Goal: Task Accomplishment & Management: Manage account settings

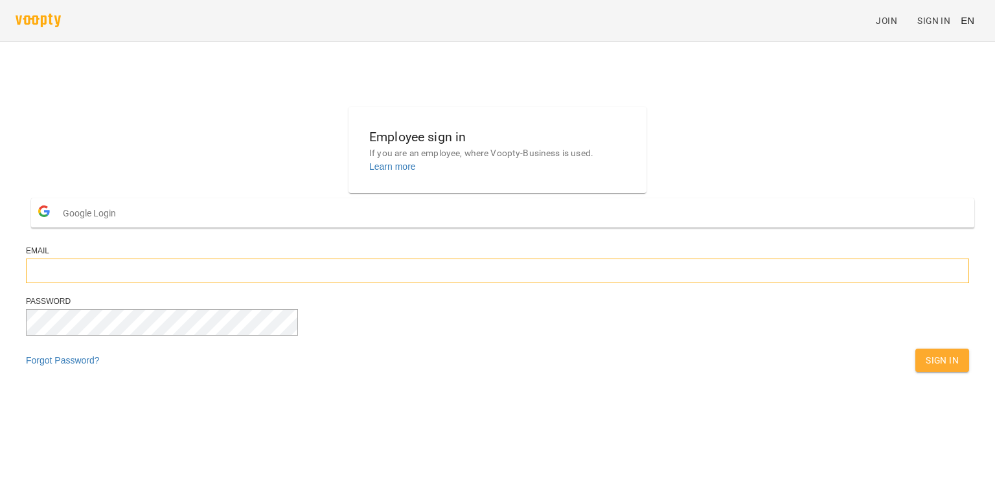
type input "**********"
click at [604, 349] on div "Password" at bounding box center [497, 322] width 943 height 52
click at [926, 368] on span "Sign In" at bounding box center [942, 360] width 33 height 16
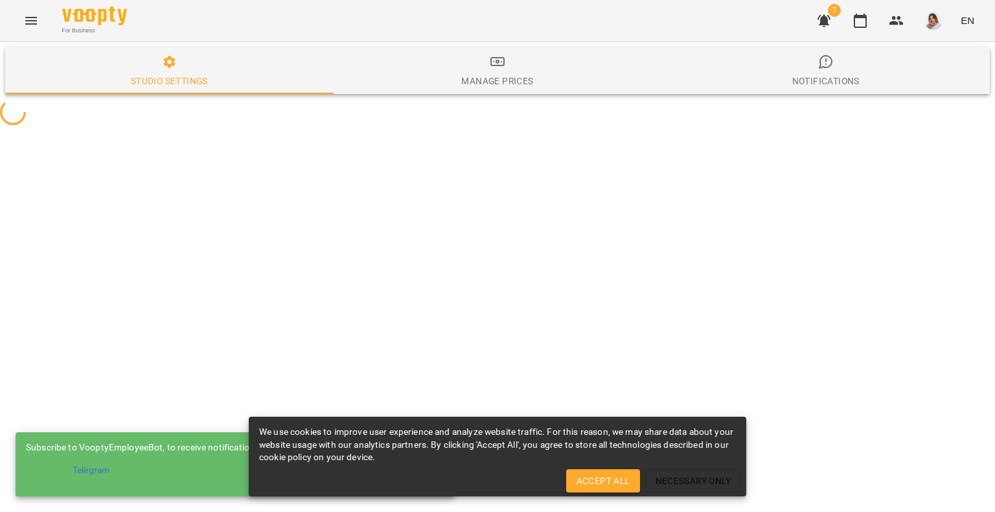
select select "**"
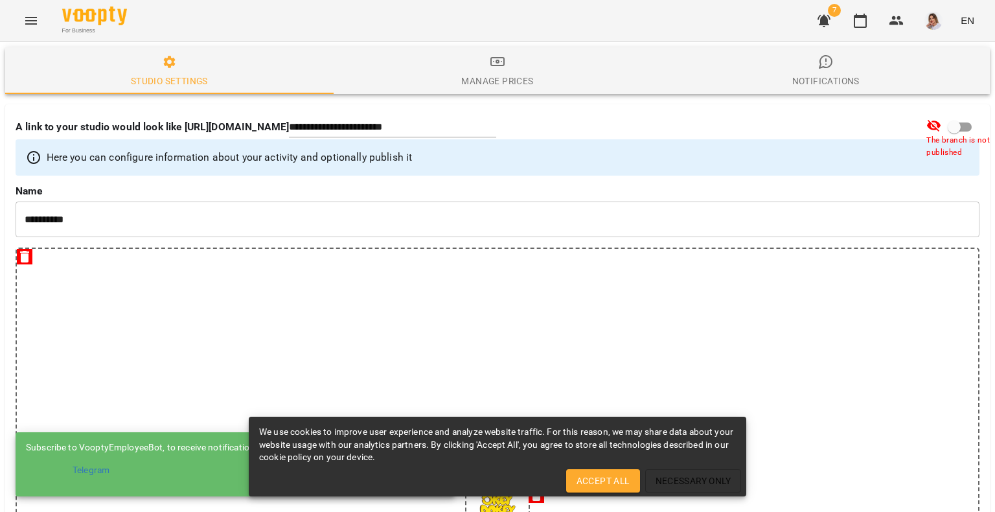
click at [31, 21] on icon "Menu" at bounding box center [31, 21] width 16 height 16
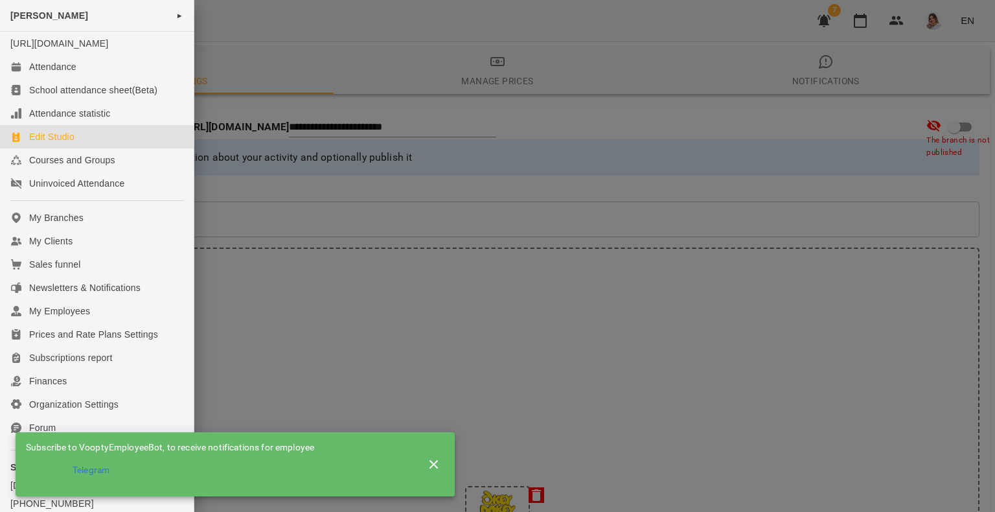
click at [956, 86] on div at bounding box center [497, 256] width 995 height 512
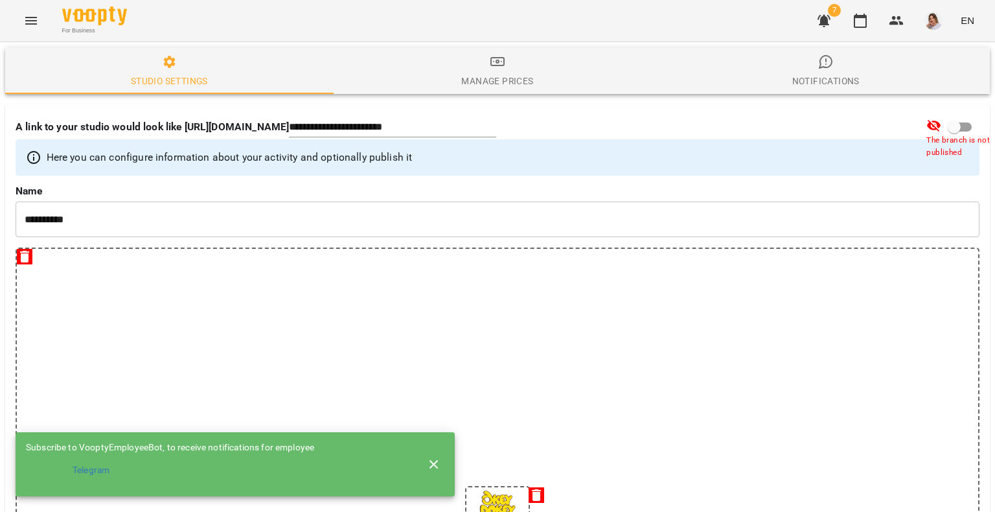
click at [968, 19] on span "EN" at bounding box center [968, 21] width 14 height 14
click at [942, 75] on div "Українська" at bounding box center [943, 73] width 66 height 23
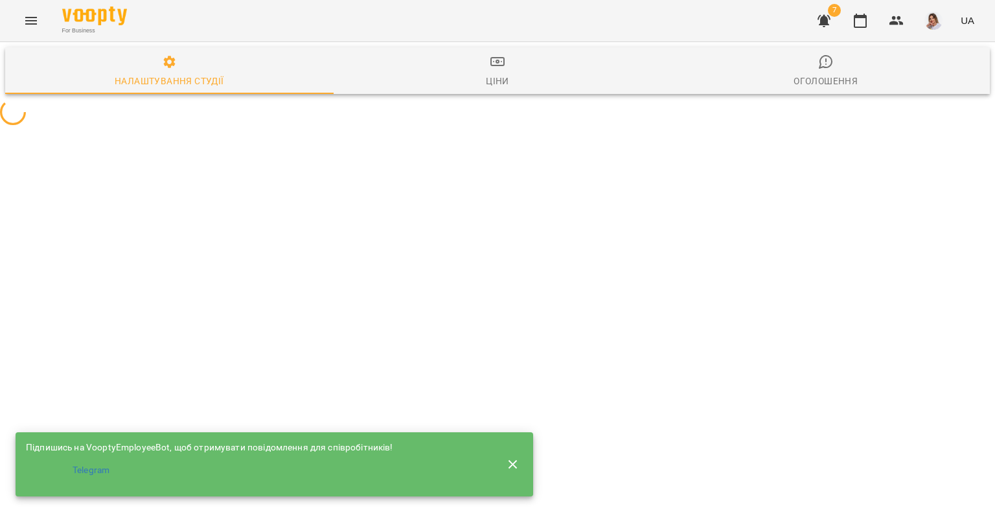
select select "**"
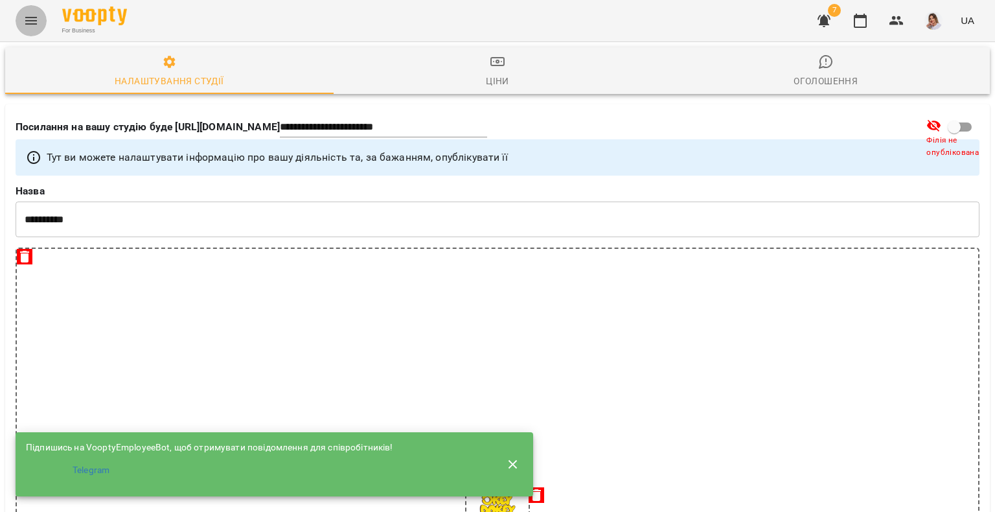
click at [26, 18] on icon "Menu" at bounding box center [31, 21] width 16 height 16
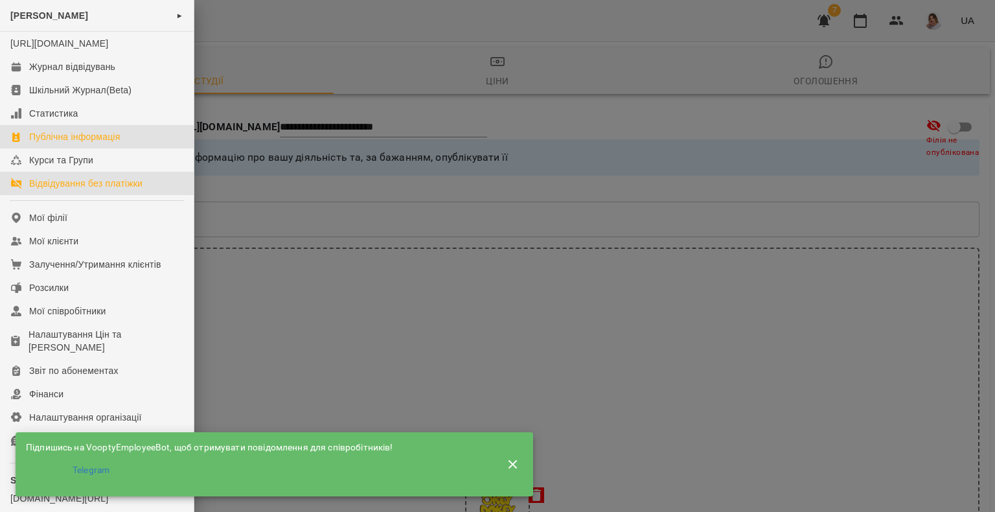
click at [57, 190] on div "Відвідування без платіжки" at bounding box center [85, 183] width 113 height 13
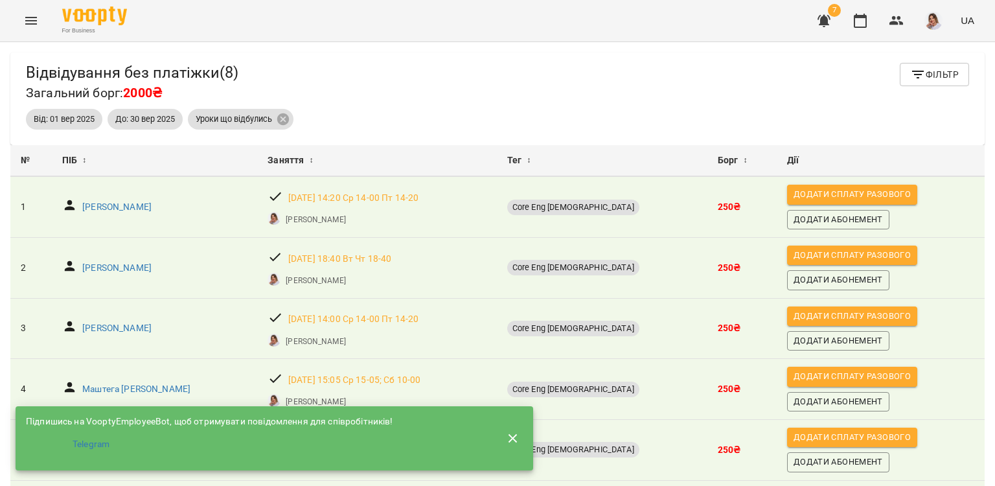
click at [29, 23] on icon "Menu" at bounding box center [31, 21] width 16 height 16
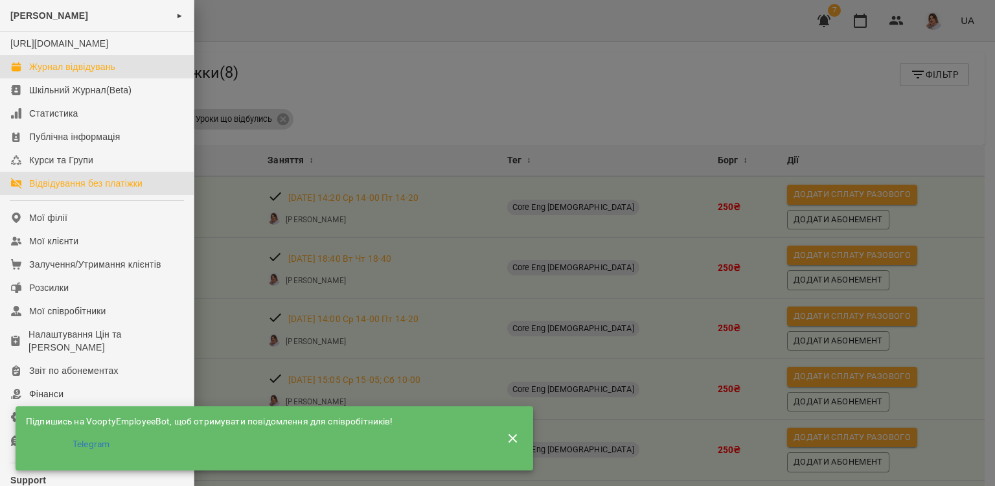
click at [30, 73] on div "Журнал відвідувань" at bounding box center [72, 66] width 86 height 13
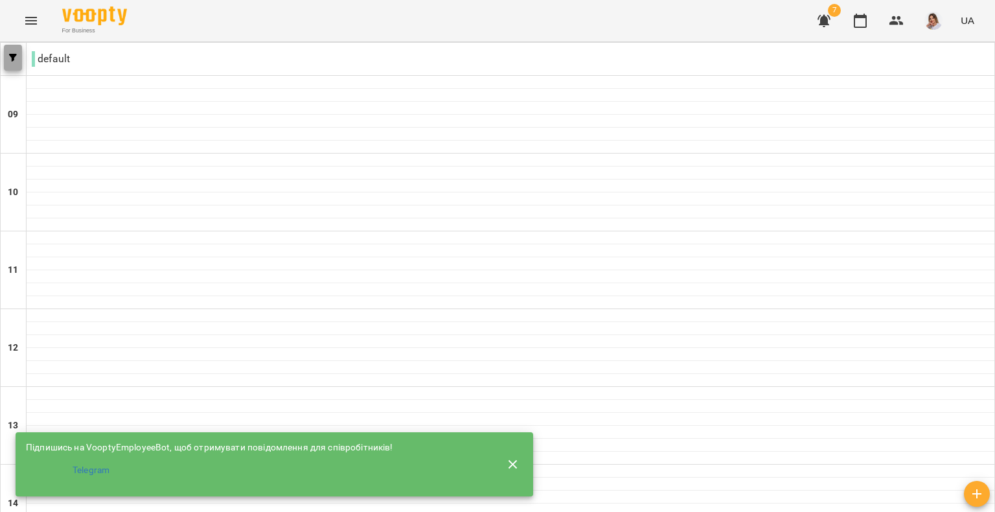
click at [14, 58] on icon "button" at bounding box center [13, 58] width 8 height 8
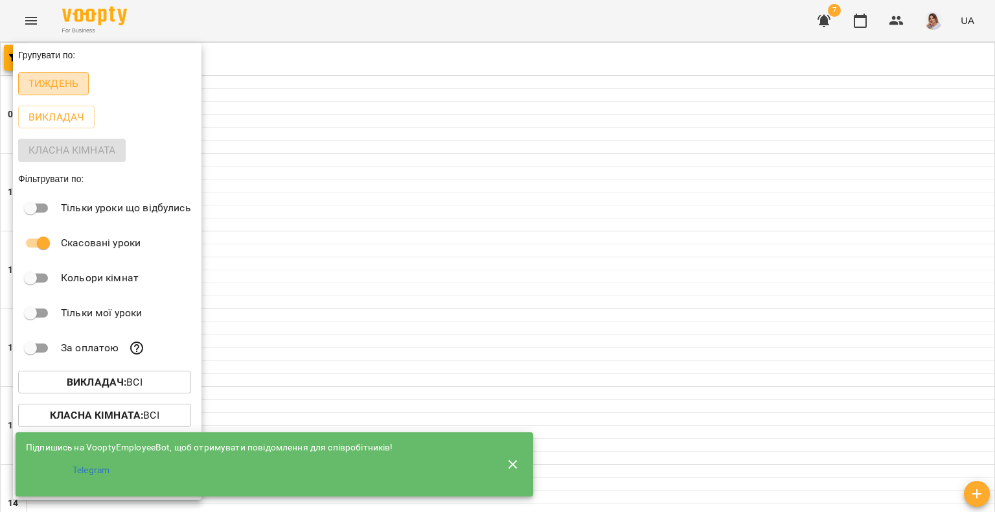
click at [67, 86] on p "Тиждень" at bounding box center [54, 84] width 50 height 16
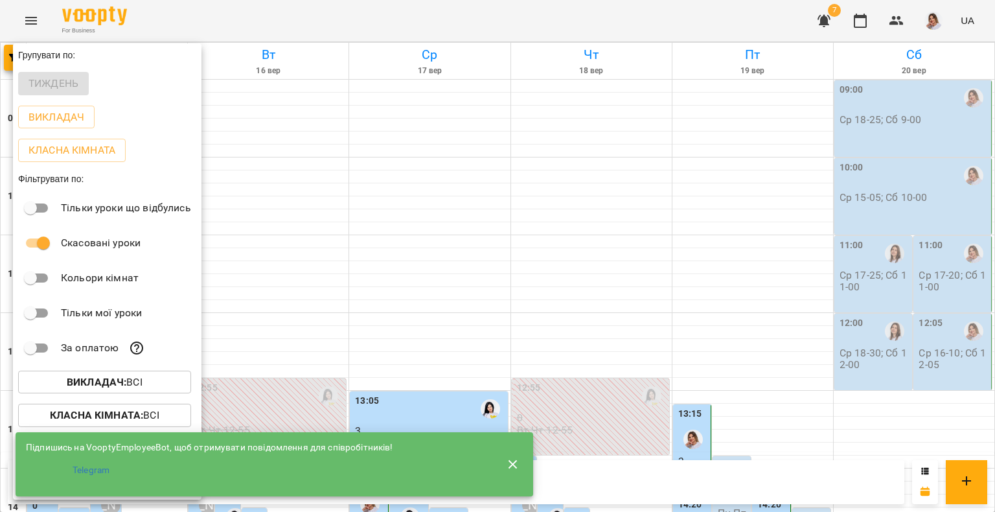
click at [520, 464] on button "button" at bounding box center [513, 464] width 31 height 31
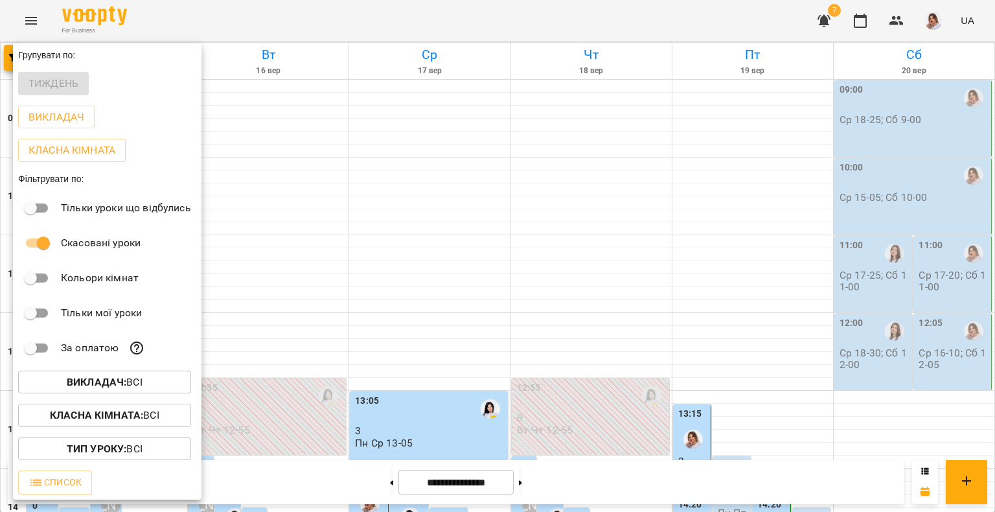
click at [672, 211] on div at bounding box center [497, 256] width 995 height 512
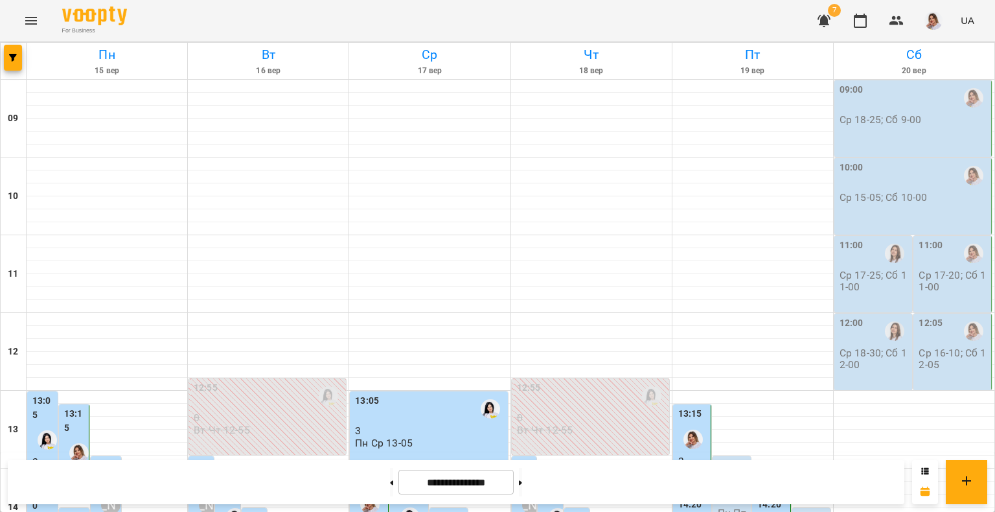
scroll to position [324, 0]
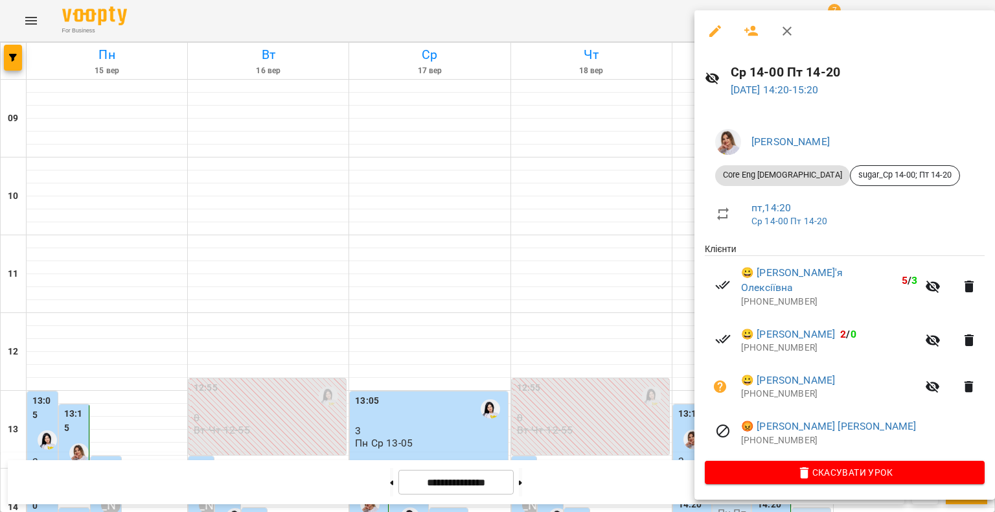
click at [625, 139] on div at bounding box center [497, 256] width 995 height 512
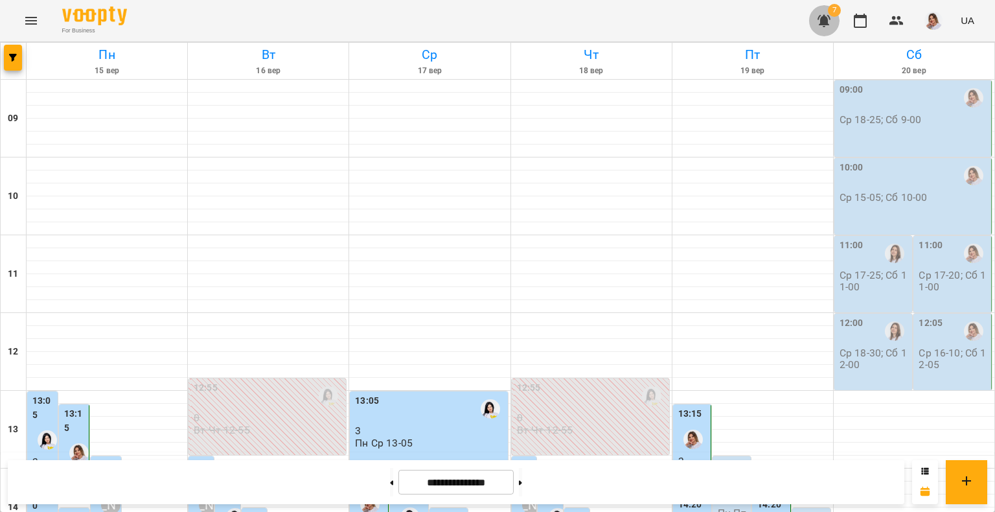
click at [837, 23] on button "button" at bounding box center [824, 20] width 31 height 31
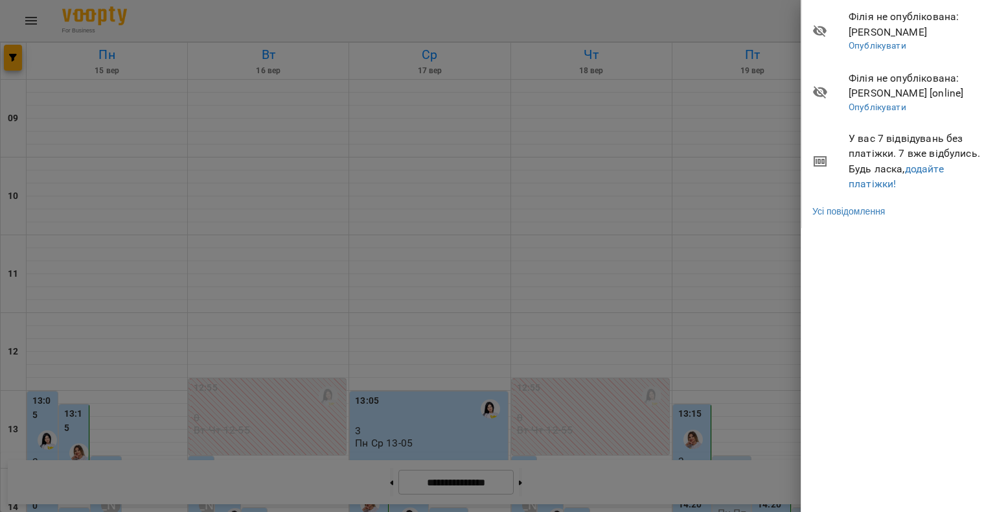
click at [871, 176] on span "У вас 7 відвідувань без платіжки. 7 вже відбулись. Будь ласка, додайте платіжки!" at bounding box center [917, 161] width 137 height 61
drag, startPoint x: 870, startPoint y: 183, endPoint x: 869, endPoint y: 158, distance: 25.3
click at [870, 184] on link "додайте платіжки!" at bounding box center [896, 177] width 95 height 28
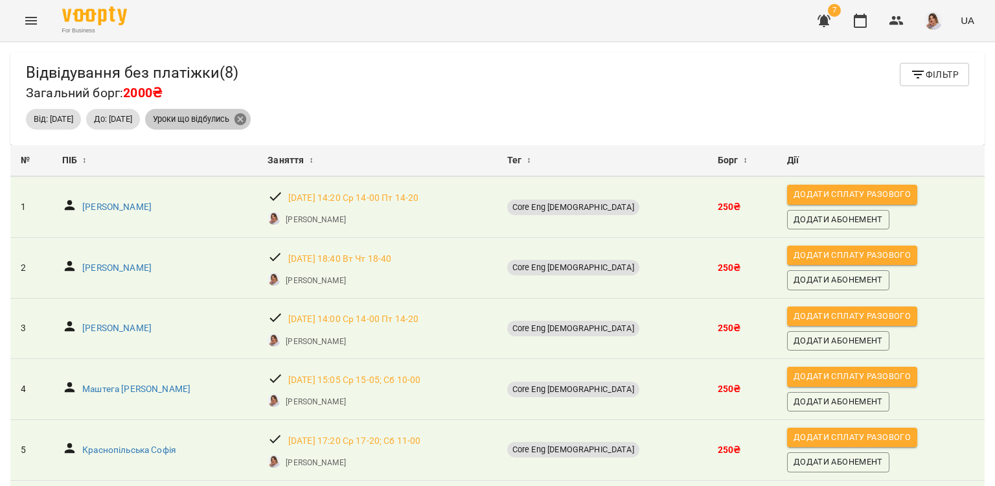
click at [247, 119] on icon at bounding box center [240, 119] width 14 height 14
click at [798, 17] on div "For Business 69 UA" at bounding box center [497, 20] width 995 height 41
click at [818, 17] on icon "button" at bounding box center [824, 21] width 16 height 16
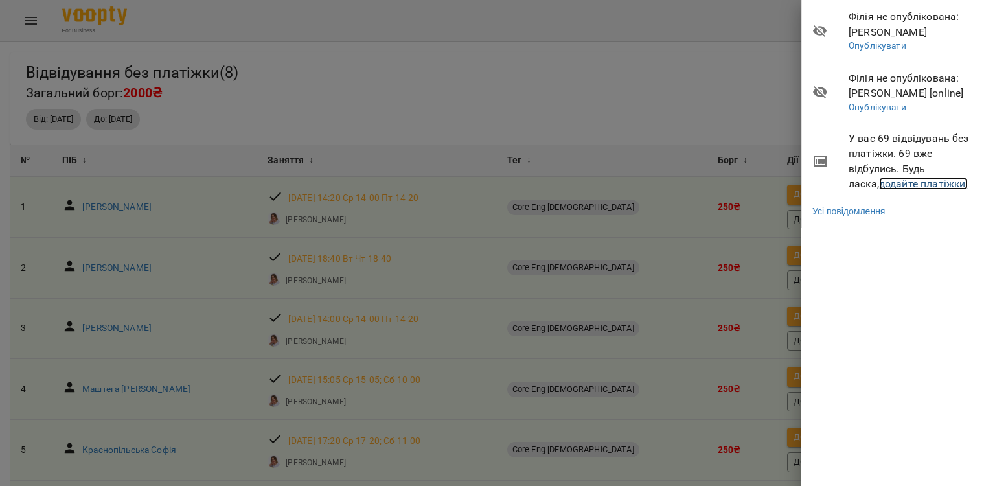
click at [900, 181] on link "додайте платіжки!" at bounding box center [923, 184] width 89 height 12
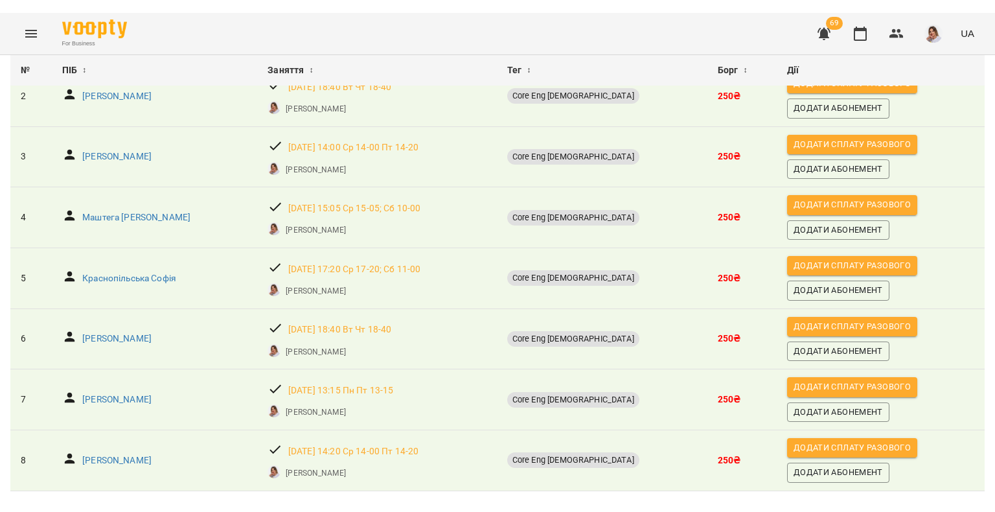
scroll to position [223, 0]
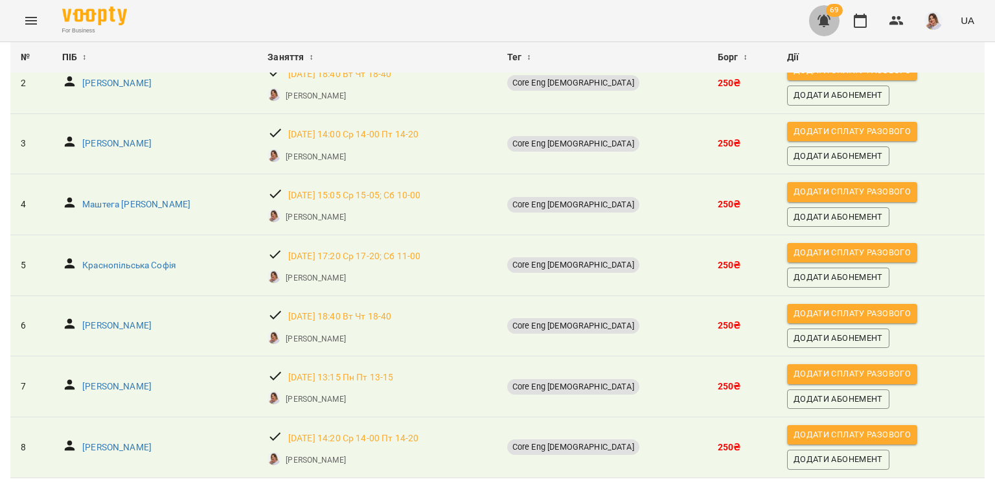
click at [816, 14] on button "button" at bounding box center [824, 20] width 31 height 31
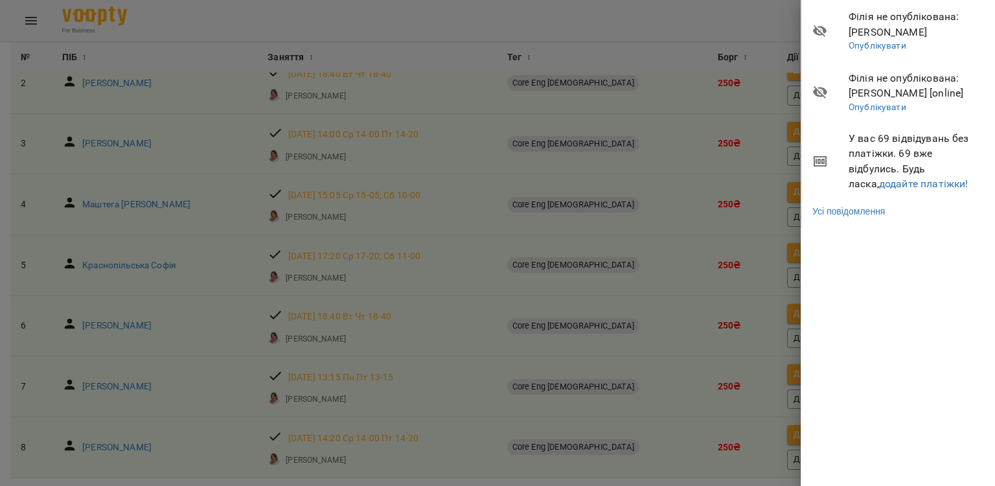
drag, startPoint x: 165, startPoint y: 48, endPoint x: 145, endPoint y: 34, distance: 24.1
click at [165, 47] on div at bounding box center [497, 243] width 995 height 486
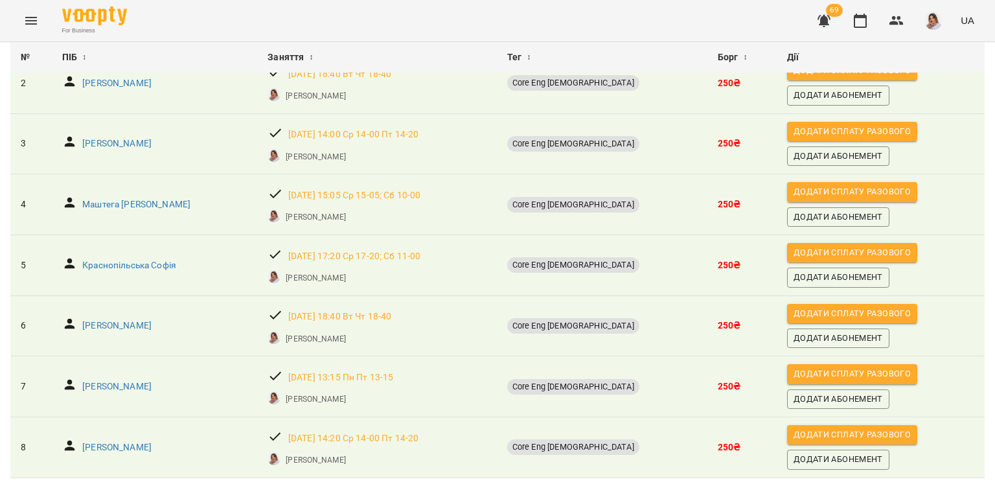
click at [54, 27] on div "For Business 69 UA" at bounding box center [497, 20] width 995 height 41
click at [27, 21] on icon "Menu" at bounding box center [31, 21] width 16 height 16
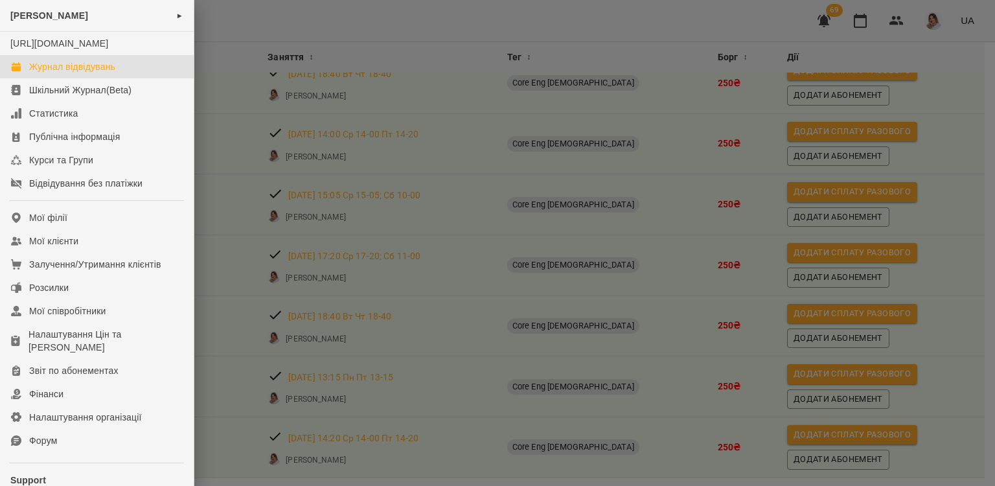
click at [50, 73] on div "Журнал відвідувань" at bounding box center [72, 66] width 86 height 13
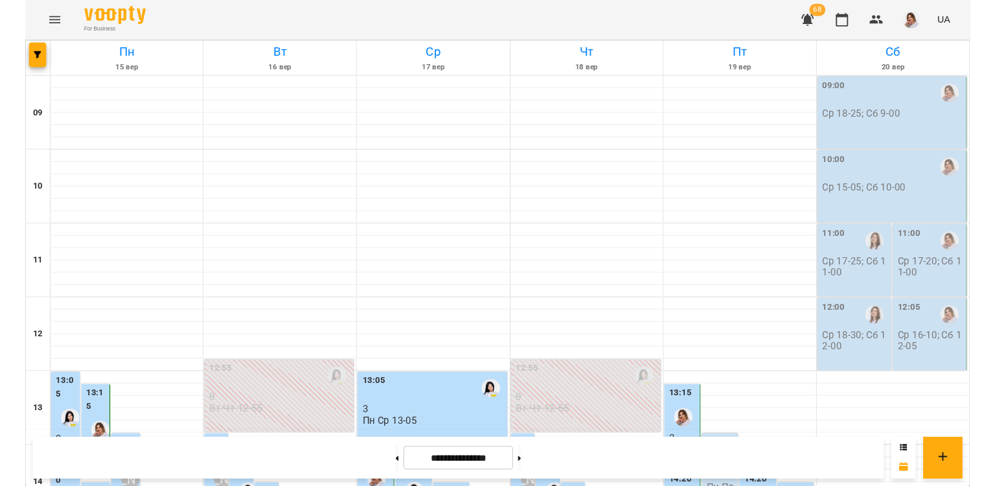
scroll to position [324, 0]
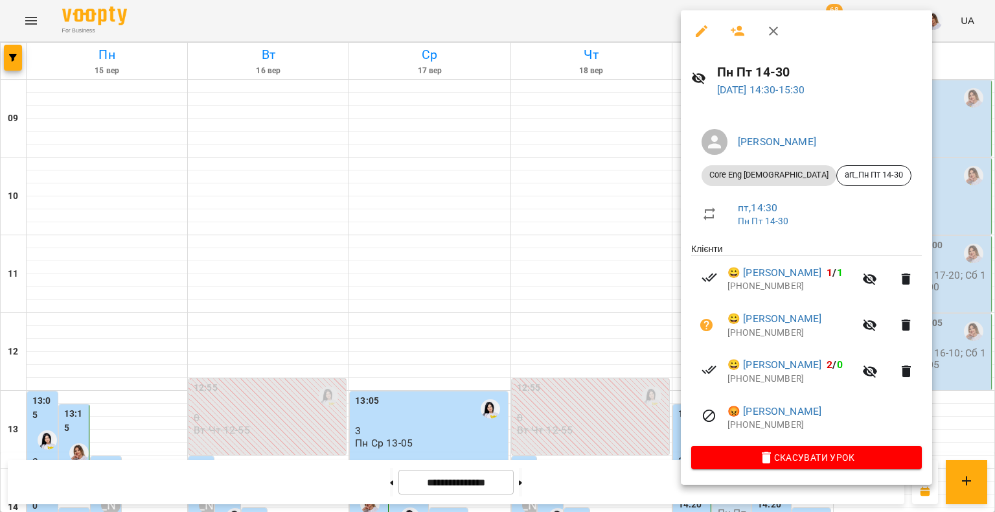
click at [603, 235] on div at bounding box center [497, 256] width 995 height 512
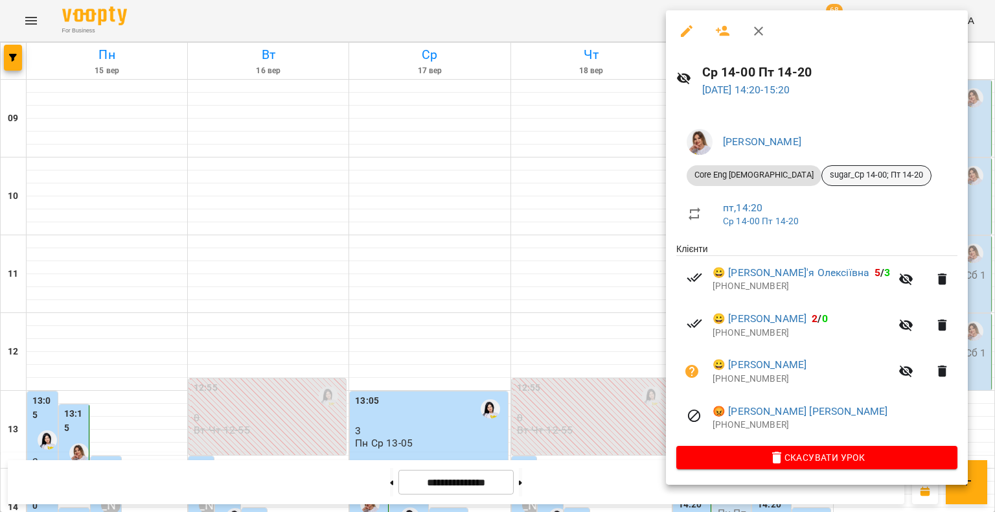
click at [827, 179] on span "sugar_Ср 14-00; Пт 14-20" at bounding box center [876, 175] width 109 height 12
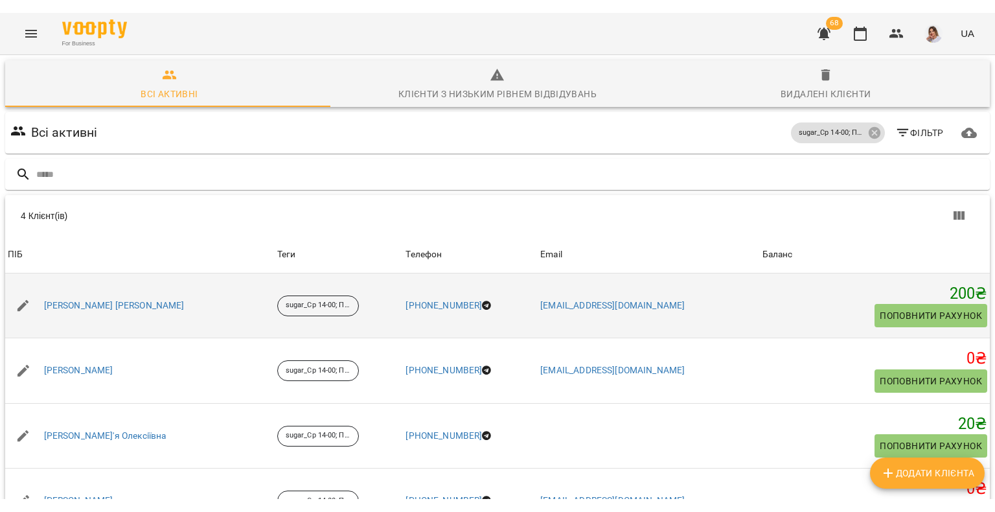
scroll to position [62, 0]
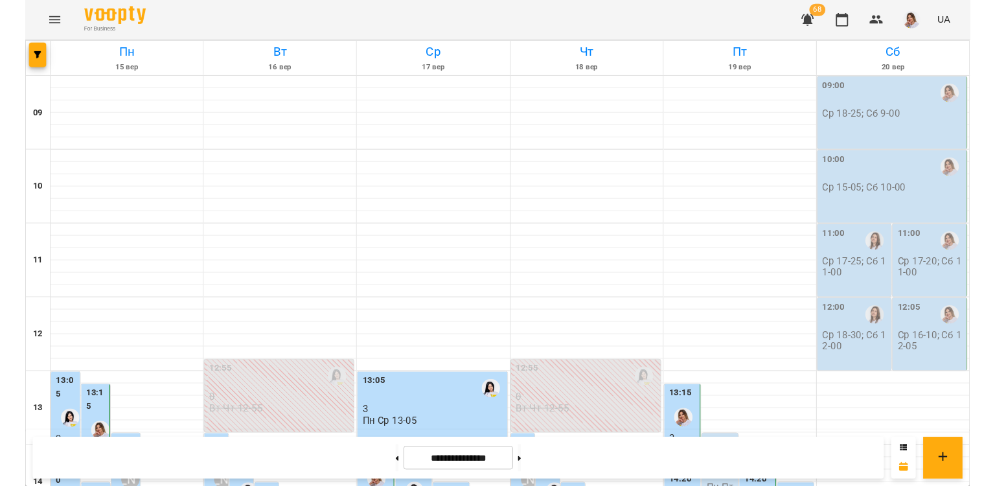
scroll to position [324, 0]
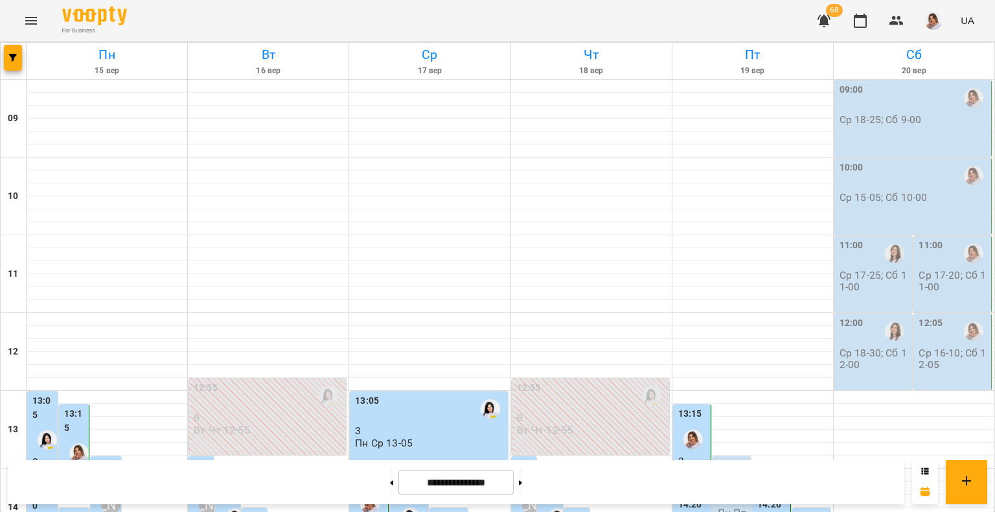
click at [678, 485] on div "14:20" at bounding box center [690, 506] width 24 height 17
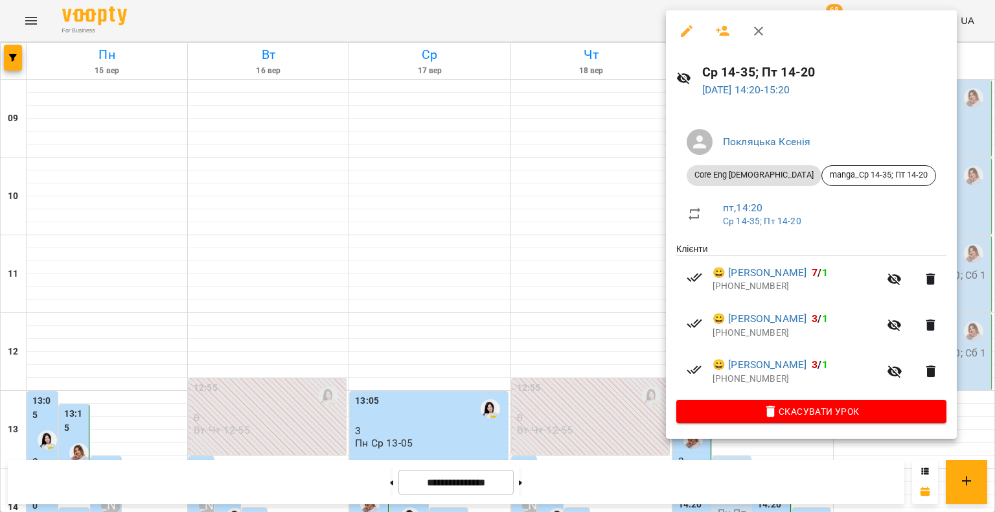
click at [543, 236] on div at bounding box center [497, 256] width 995 height 512
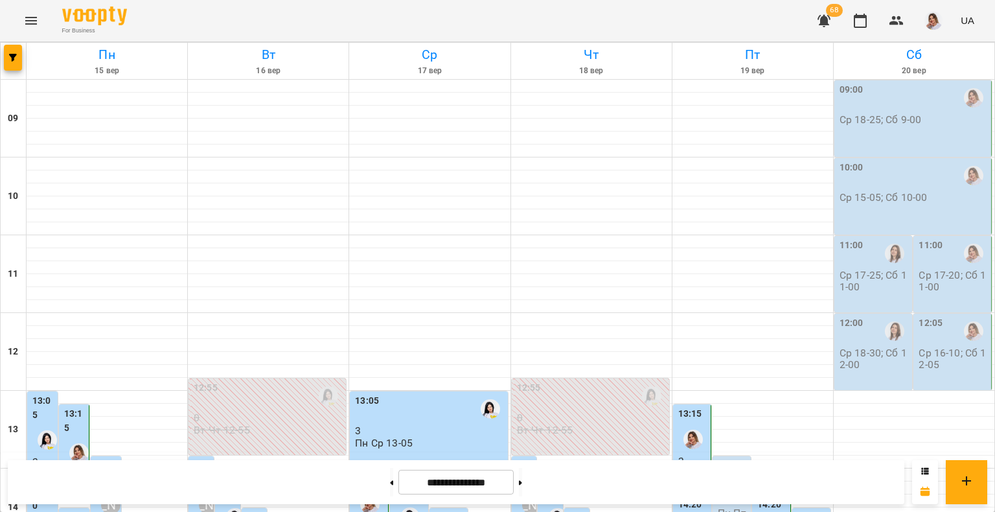
click at [757, 485] on label "14:20" at bounding box center [769, 505] width 24 height 14
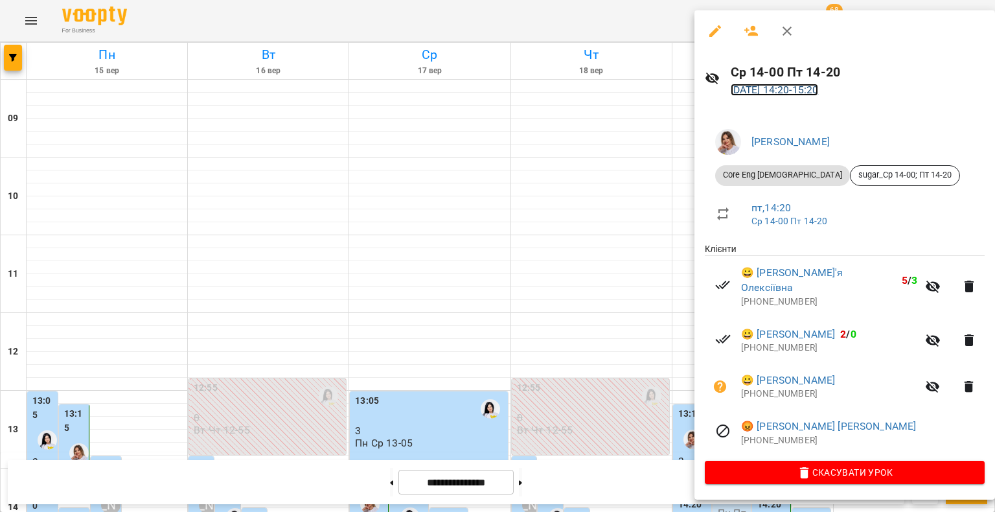
click at [819, 84] on link "[DATE] 14:20 - 15:20" at bounding box center [775, 90] width 88 height 12
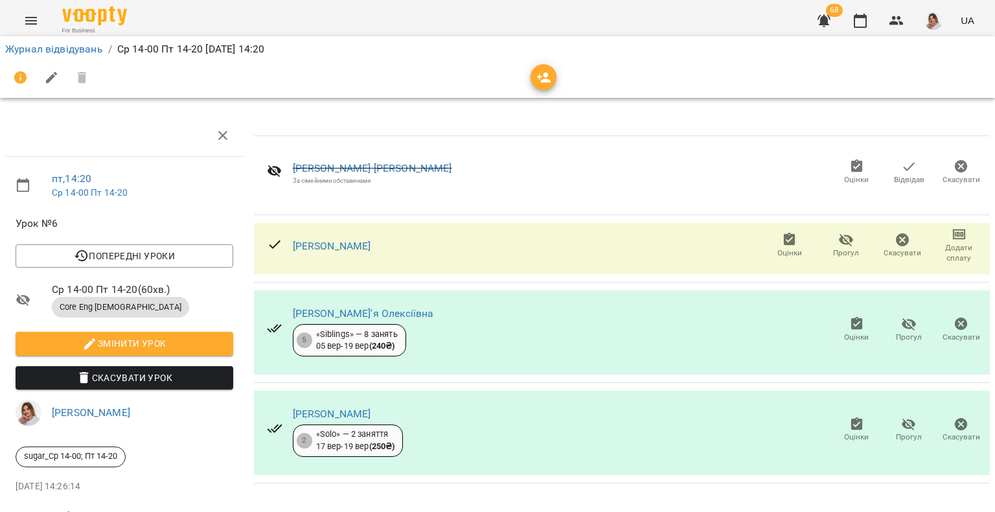
click at [784, 242] on icon "button" at bounding box center [790, 239] width 12 height 13
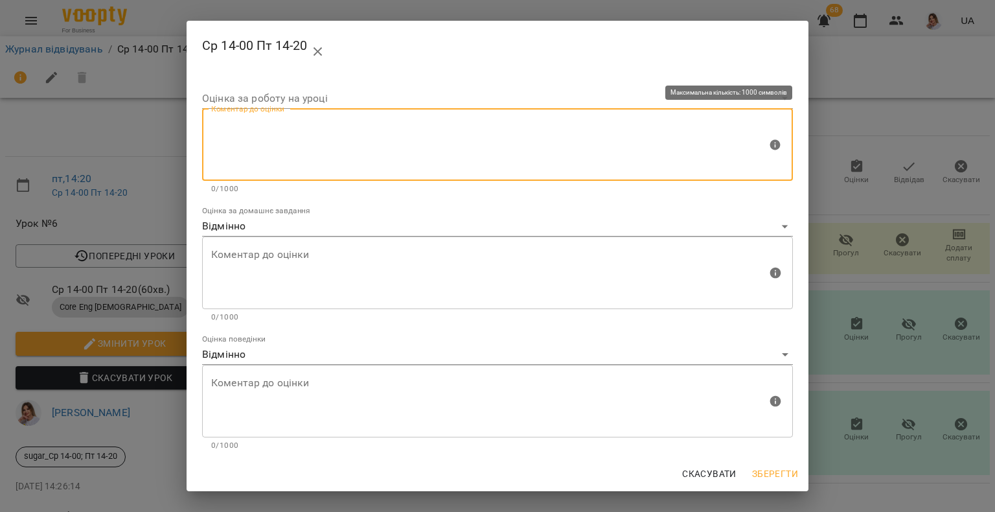
paste textarea "**********"
type textarea "**********"
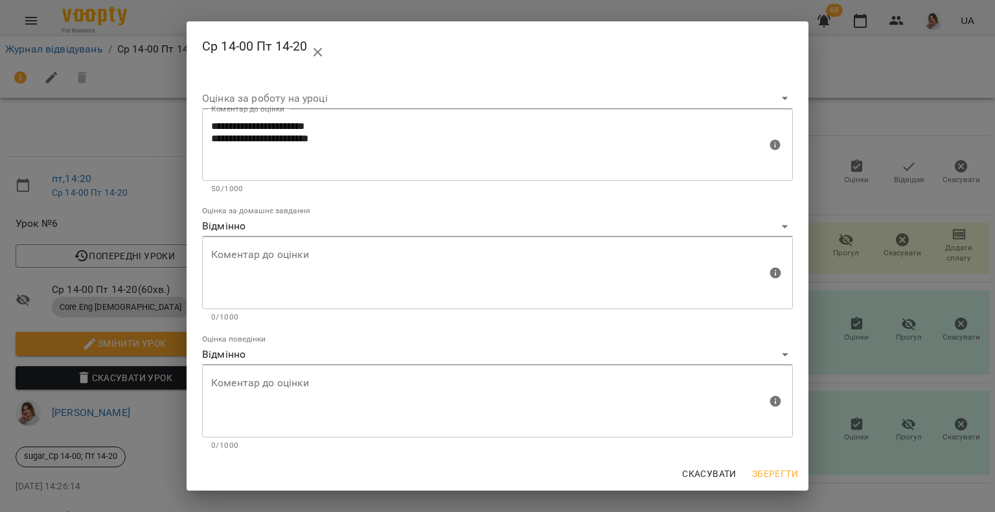
click at [305, 89] on body "For Business 68 UA Журнал відвідувань / Ср 14-00 Пт 14-20 [DATE] 14:20 пт , 14:…" at bounding box center [497, 272] width 995 height 544
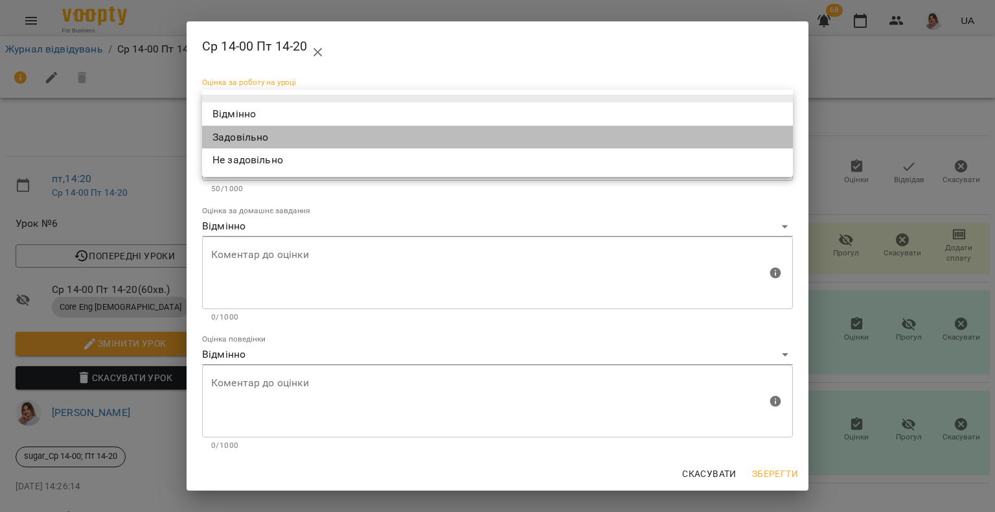
click at [301, 131] on li "Задовільно" at bounding box center [497, 137] width 591 height 23
type input "**********"
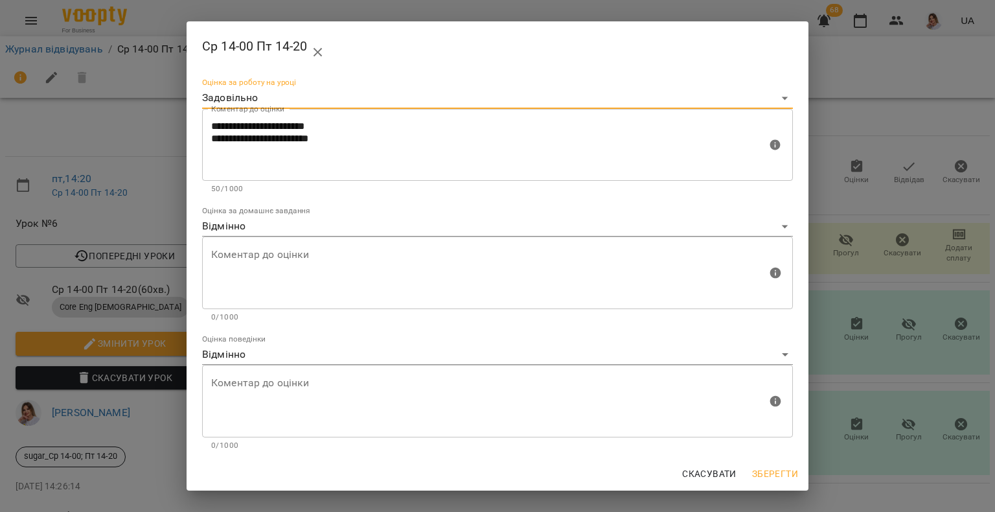
click at [771, 470] on span "Зберегти" at bounding box center [775, 474] width 46 height 16
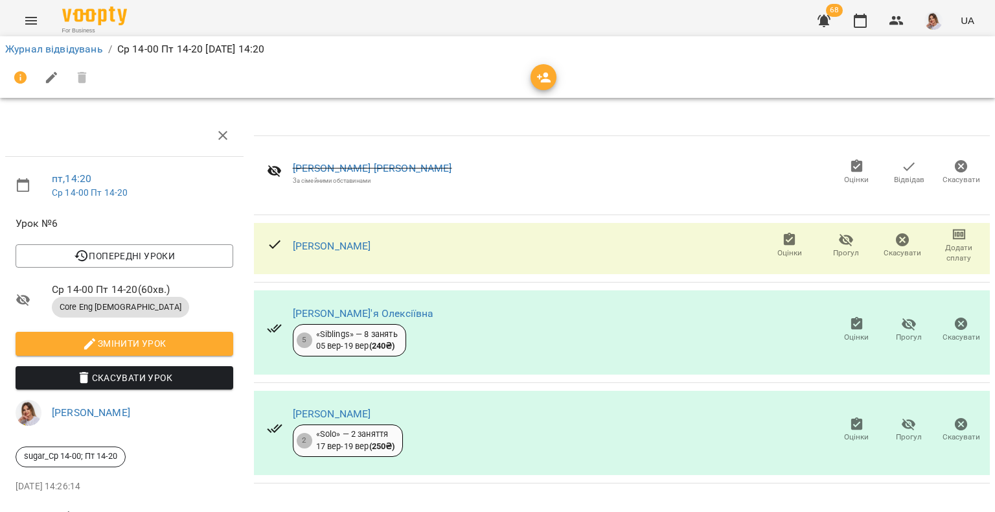
click at [851, 420] on icon "button" at bounding box center [857, 423] width 12 height 13
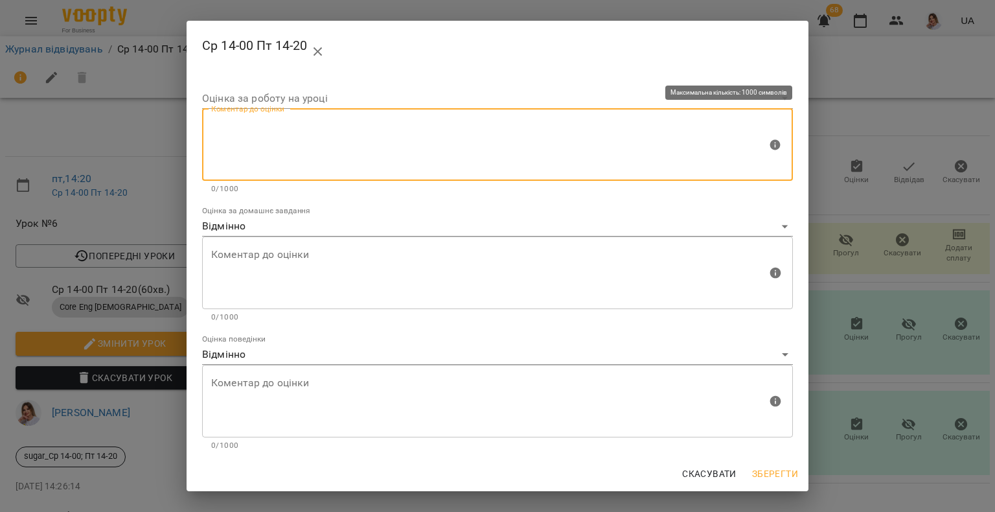
paste textarea "**********"
type textarea "**********"
click at [290, 93] on body "For Business 68 UA Журнал відвідувань / Ср 14-00 Пт 14-20 [DATE] 14:20 пт , 14:…" at bounding box center [497, 272] width 995 height 544
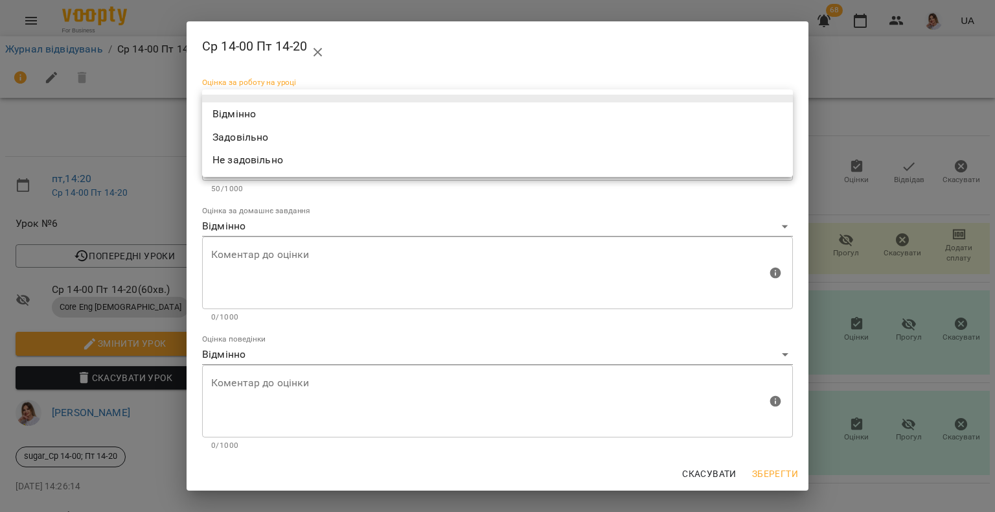
click at [285, 135] on li "Задовільно" at bounding box center [497, 137] width 591 height 23
type input "**********"
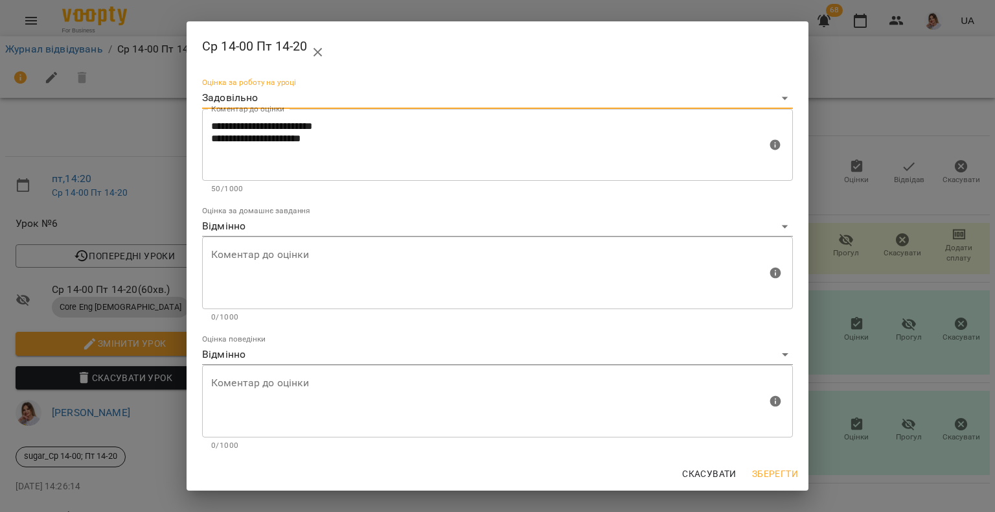
click at [775, 480] on span "Зберегти" at bounding box center [775, 474] width 46 height 16
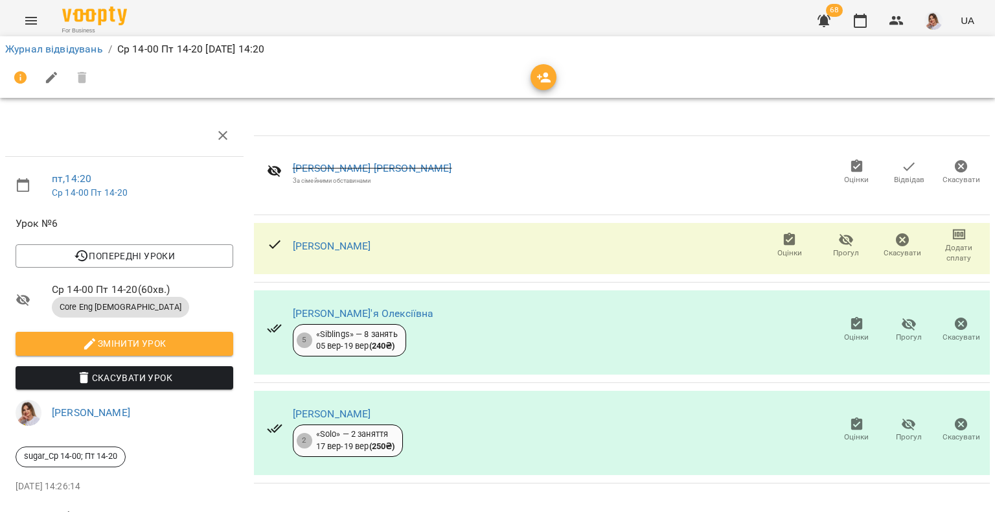
click at [812, 25] on button "button" at bounding box center [824, 20] width 31 height 31
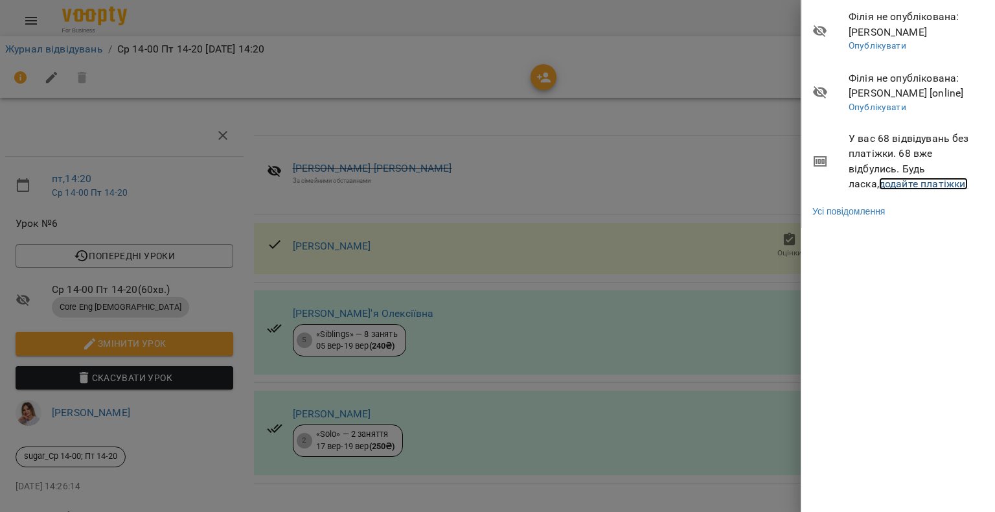
click at [900, 182] on link "додайте платіжки!" at bounding box center [923, 184] width 89 height 12
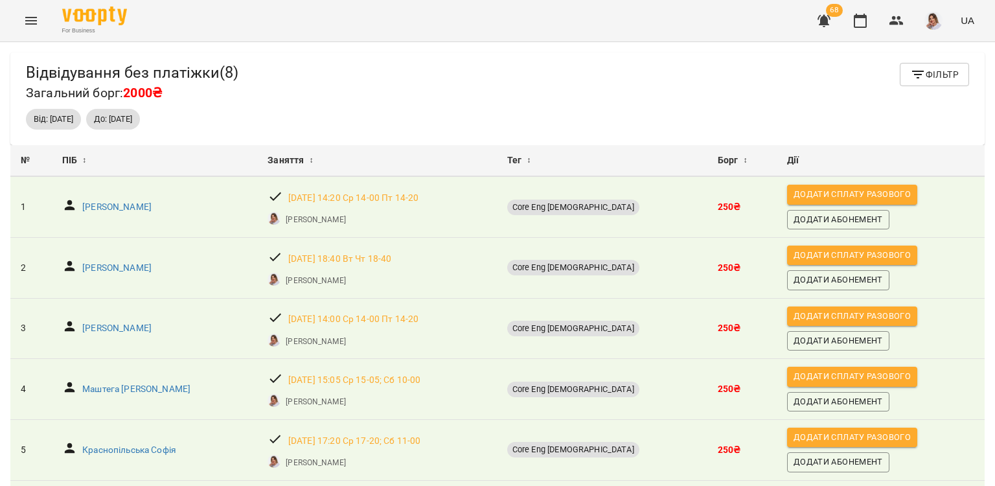
click at [817, 12] on button "button" at bounding box center [824, 20] width 31 height 31
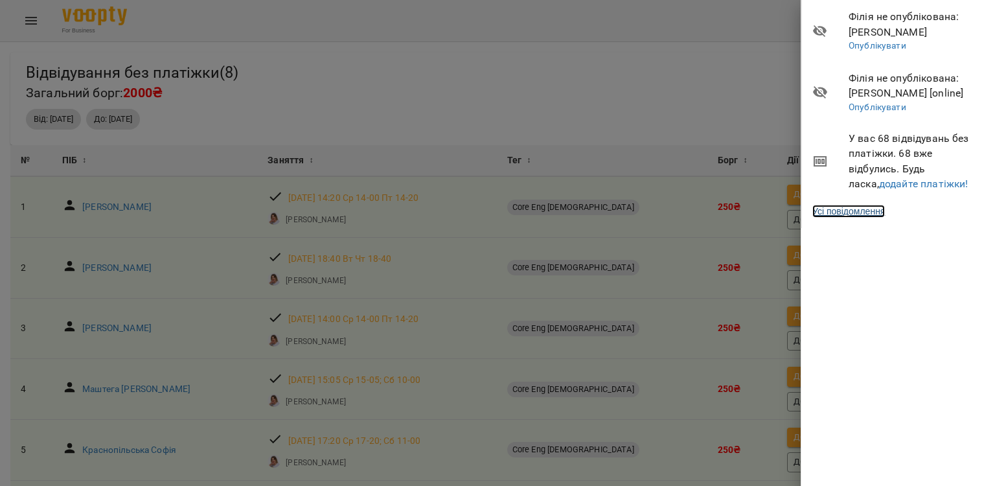
click at [820, 210] on link "Усі повідомлення" at bounding box center [848, 211] width 73 height 13
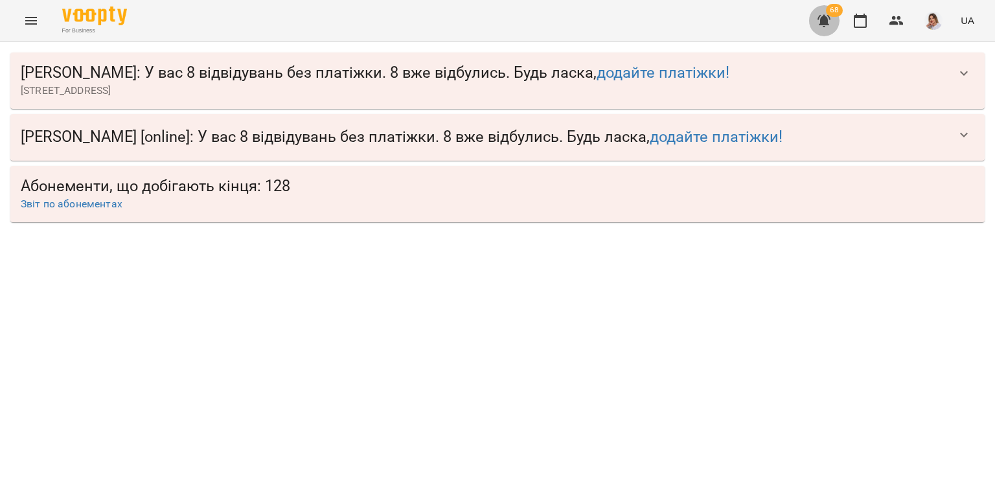
click at [827, 24] on icon "button" at bounding box center [824, 21] width 13 height 12
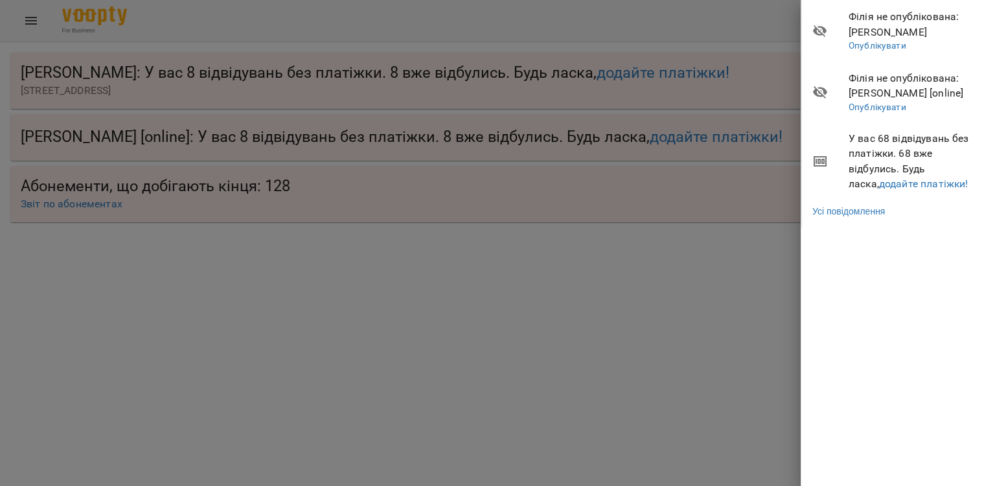
click at [722, 215] on div at bounding box center [497, 243] width 995 height 486
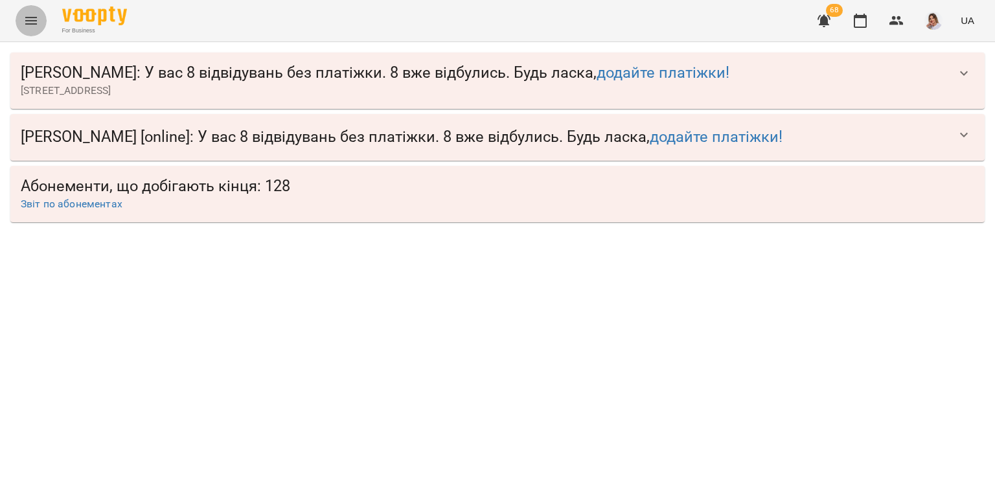
click at [20, 17] on button "Menu" at bounding box center [31, 20] width 31 height 31
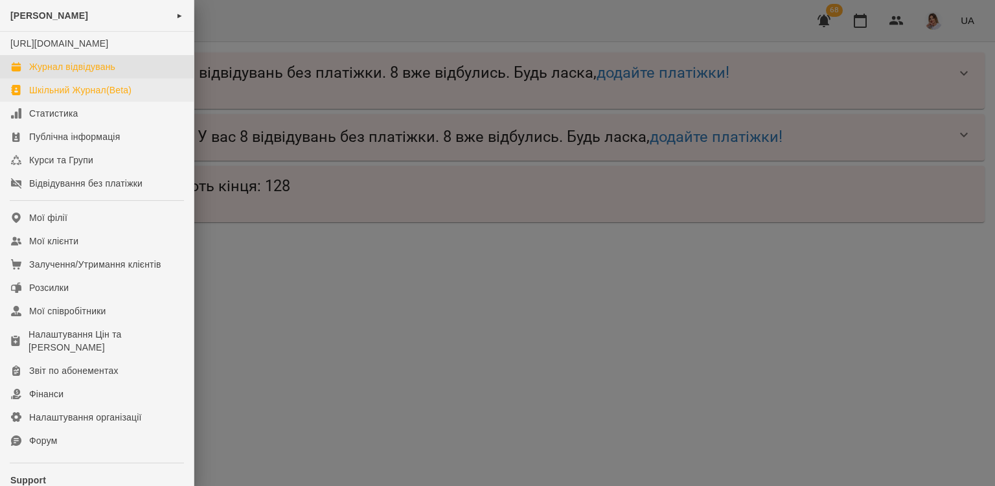
drag, startPoint x: 41, startPoint y: 83, endPoint x: 41, endPoint y: 109, distance: 25.9
click at [41, 73] on div "Журнал відвідувань" at bounding box center [72, 66] width 86 height 13
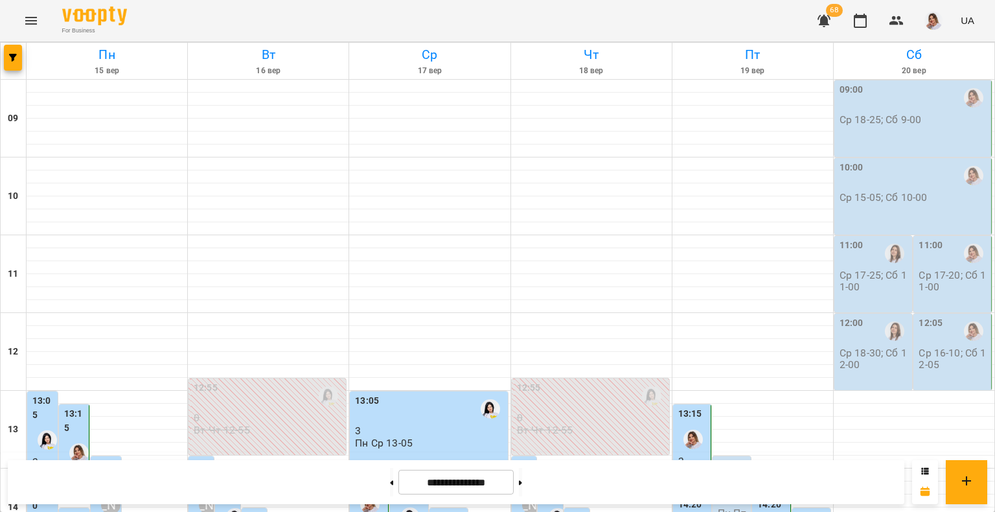
scroll to position [324, 0]
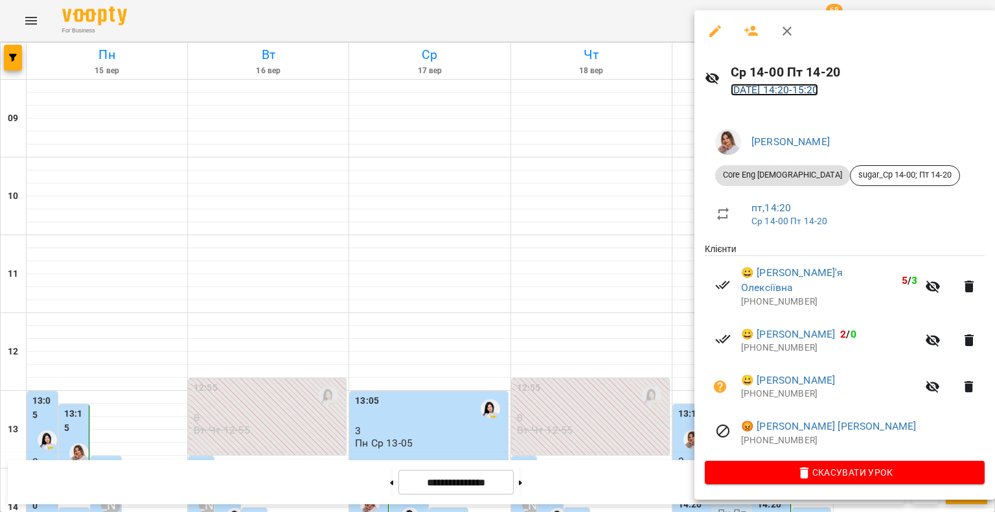
click at [784, 93] on link "[DATE] 14:20 - 15:20" at bounding box center [775, 90] width 88 height 12
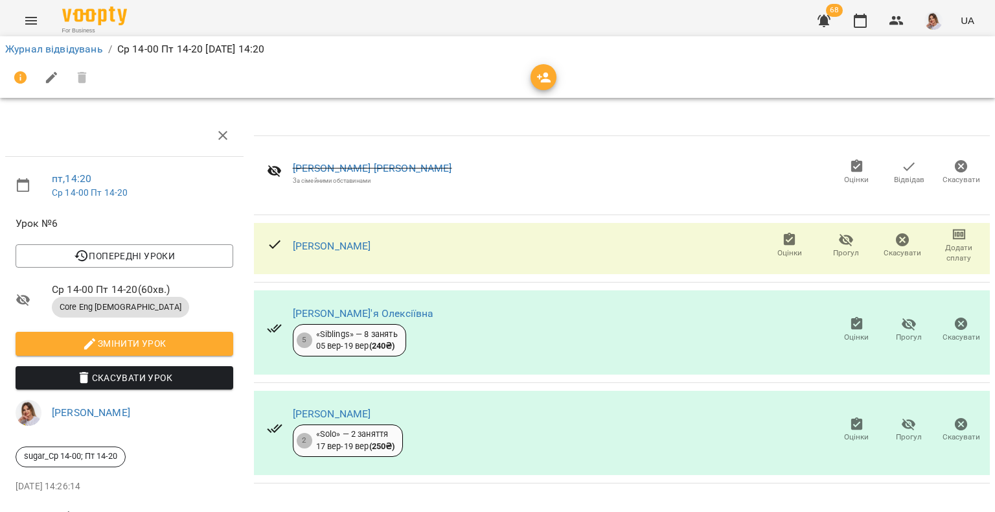
click at [849, 330] on icon "button" at bounding box center [857, 324] width 16 height 16
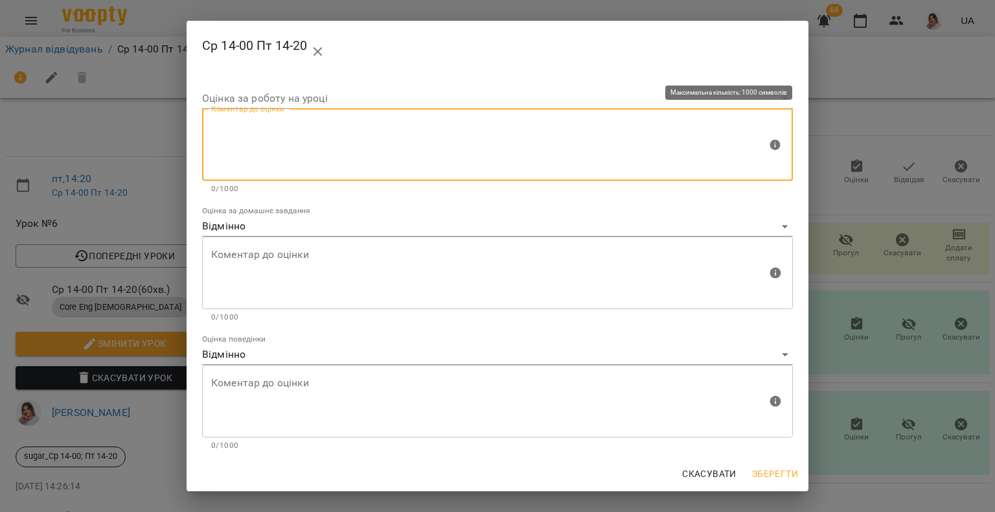
paste textarea "**********"
type textarea "**********"
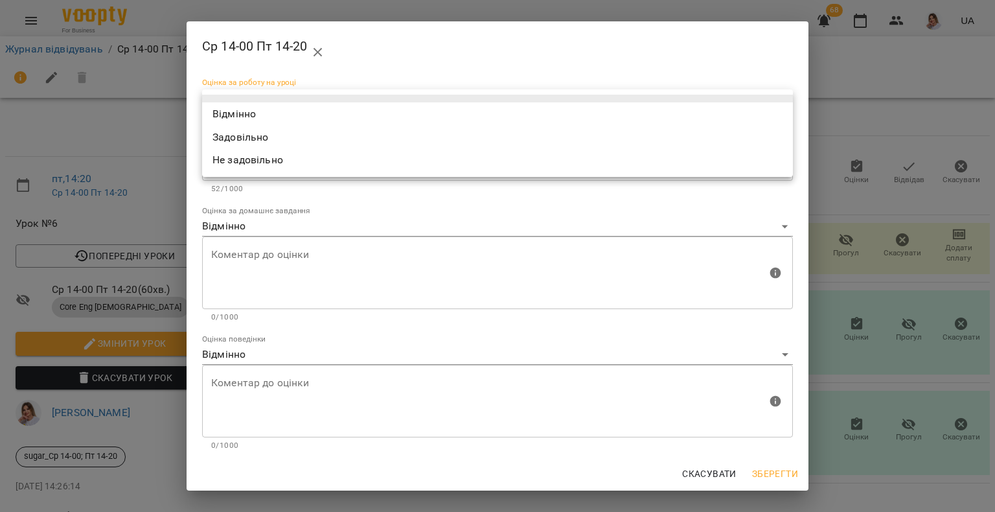
click at [254, 98] on body "For Business 68 UA Журнал відвідувань / Ср 14-00 Пт 14-20 [DATE] 14:20 пт , 14:…" at bounding box center [497, 272] width 995 height 544
click at [245, 113] on li "Відмінно" at bounding box center [497, 113] width 591 height 23
type input "*********"
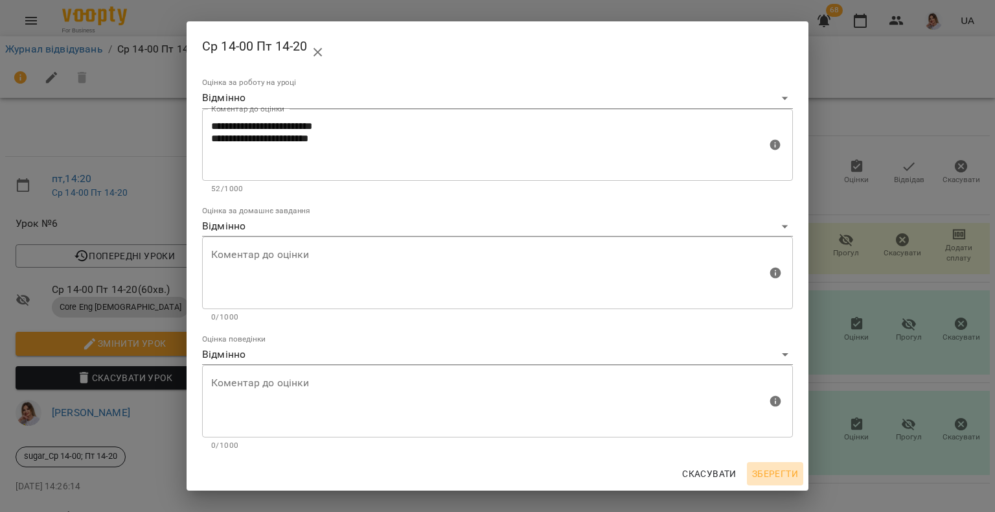
click at [777, 472] on span "Зберегти" at bounding box center [775, 474] width 46 height 16
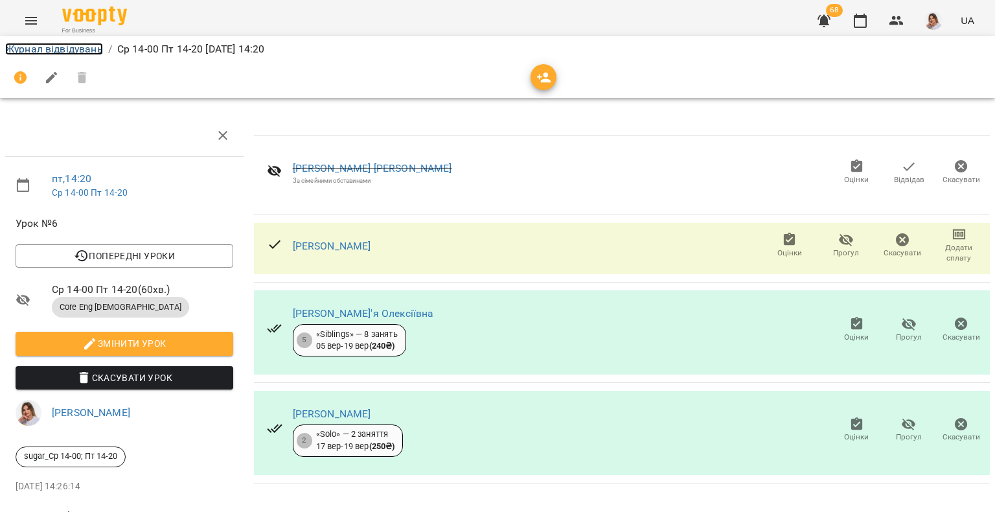
click at [57, 45] on link "Журнал відвідувань" at bounding box center [54, 49] width 98 height 12
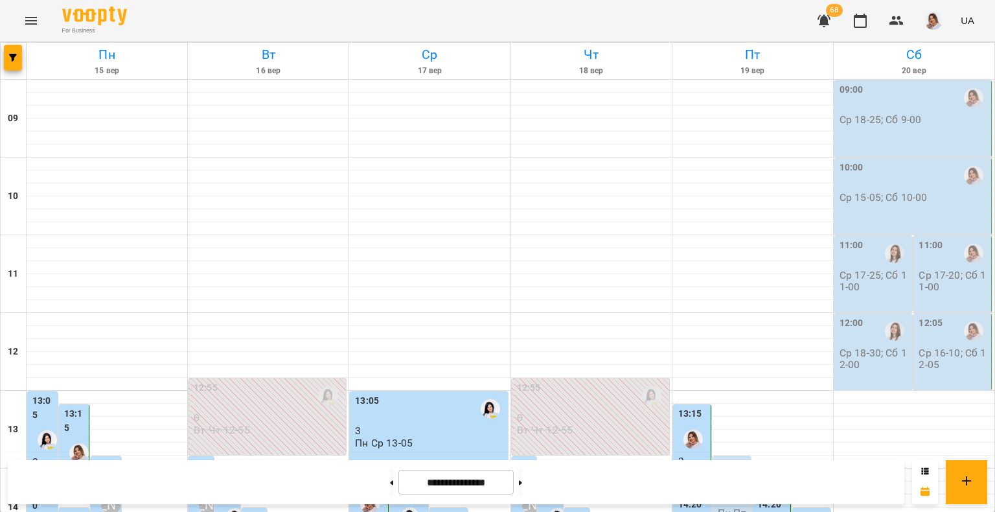
scroll to position [389, 0]
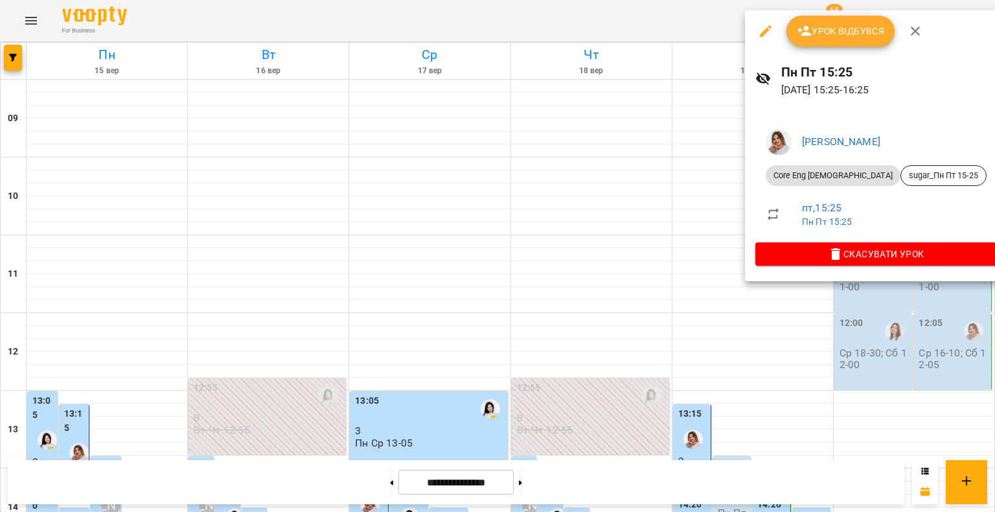
click at [855, 23] on span "Урок відбувся" at bounding box center [841, 31] width 88 height 16
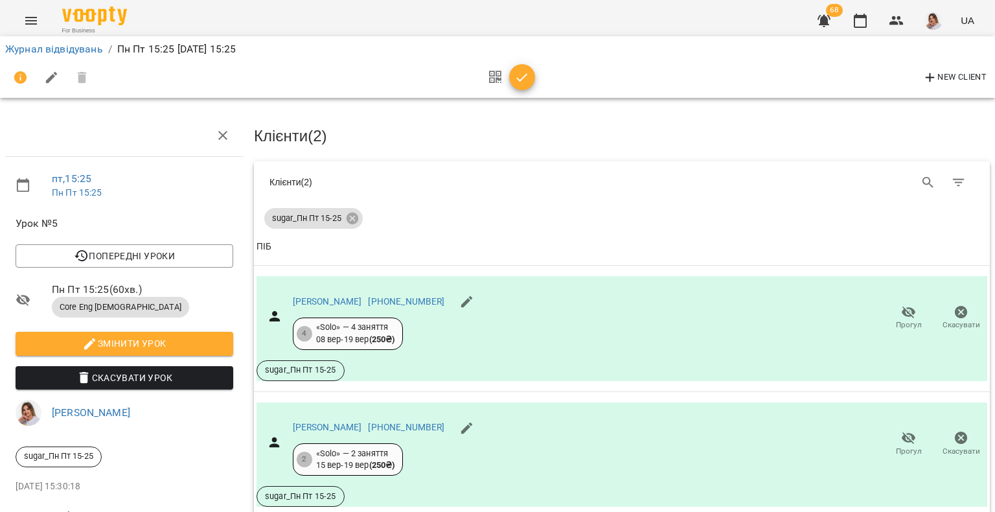
click at [525, 87] on button "button" at bounding box center [522, 77] width 26 height 26
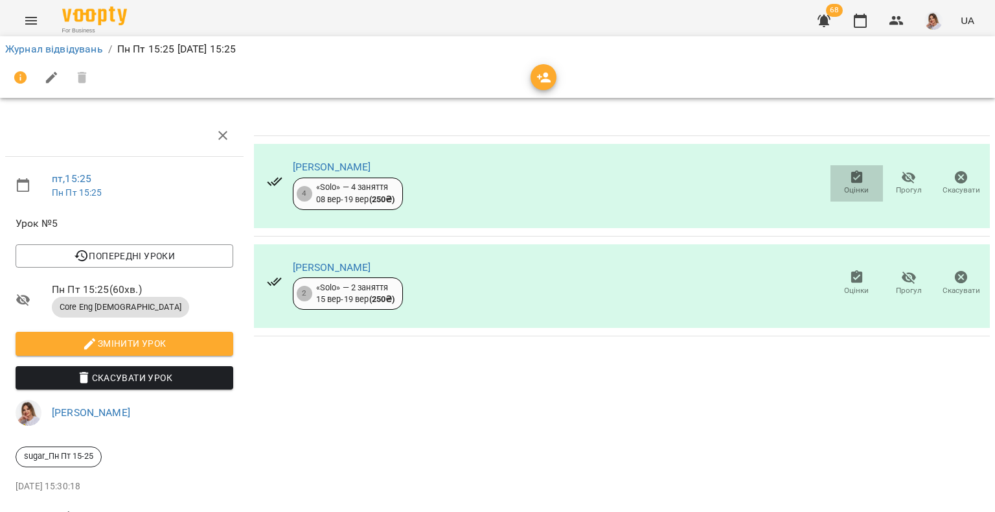
click at [857, 185] on span "Оцінки" at bounding box center [856, 190] width 25 height 11
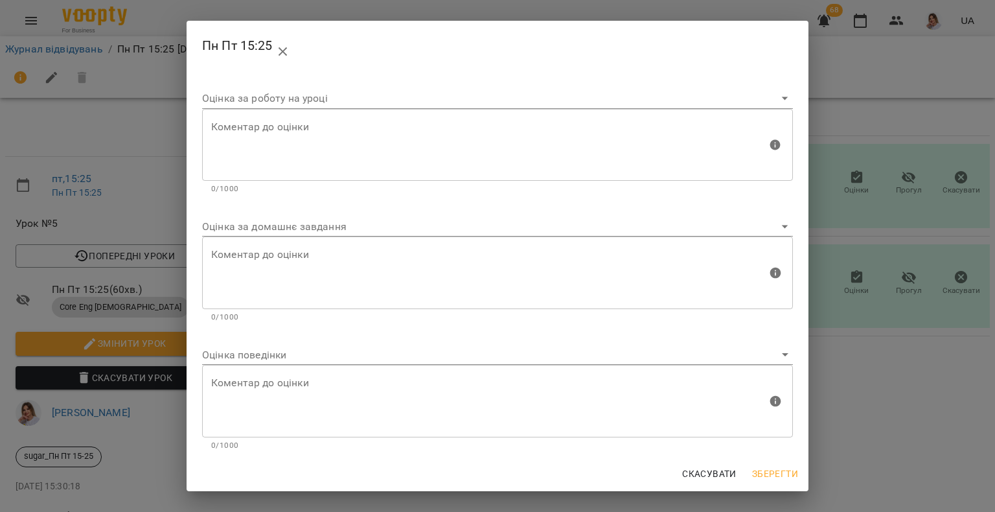
click at [284, 228] on body "For Business 68 UA Журнал відвідувань / Пн Пт 15:25 [DATE] 15:25 пт , 15:25 Пн …" at bounding box center [497, 272] width 995 height 544
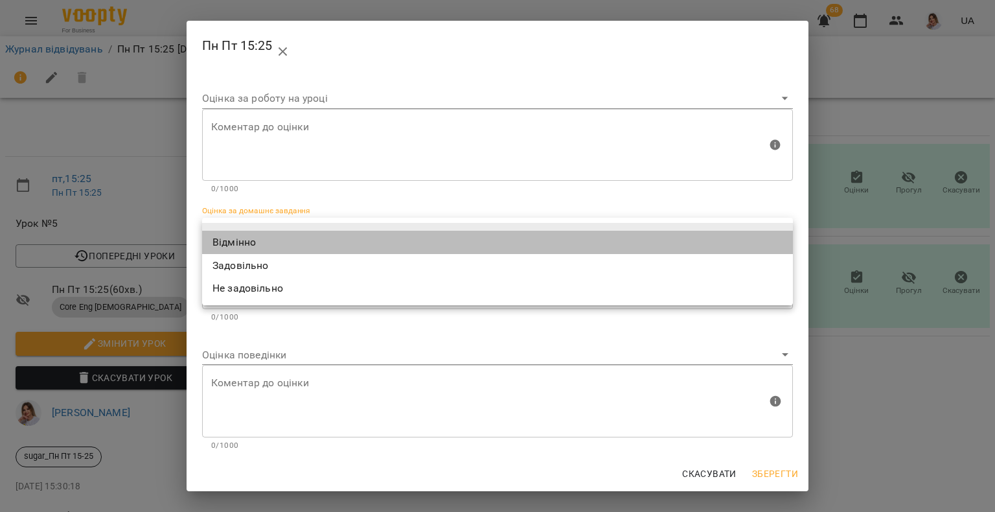
click at [275, 240] on li "Відмінно" at bounding box center [497, 242] width 591 height 23
type input "*********"
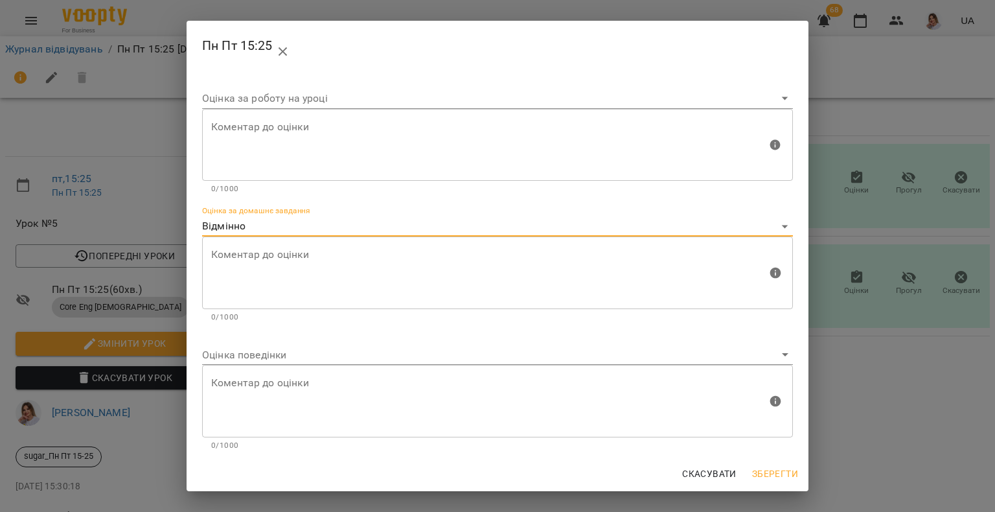
click at [253, 353] on body "For Business 68 UA Журнал відвідувань / Пн Пт 15:25 [DATE] 15:25 пт , 15:25 Пн …" at bounding box center [497, 272] width 995 height 544
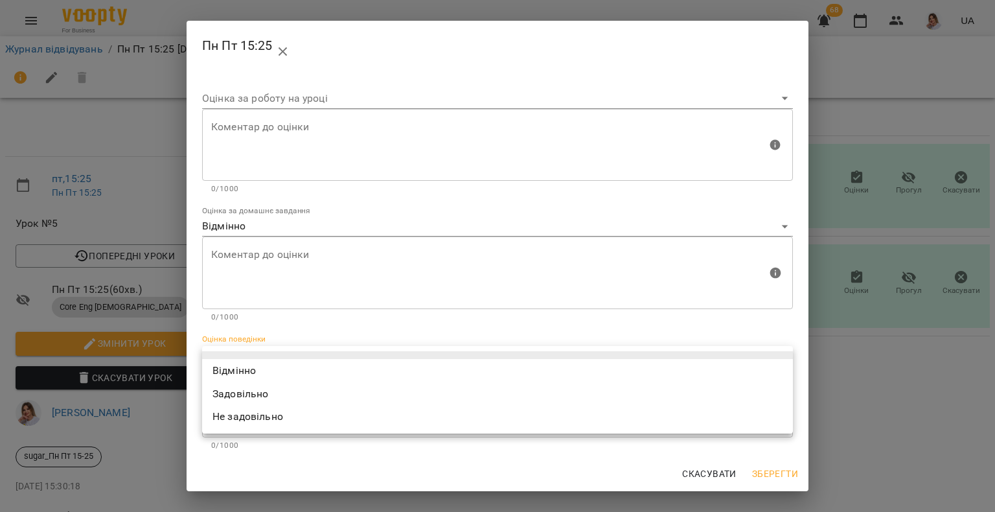
click at [241, 371] on li "Відмінно" at bounding box center [497, 370] width 591 height 23
type input "*********"
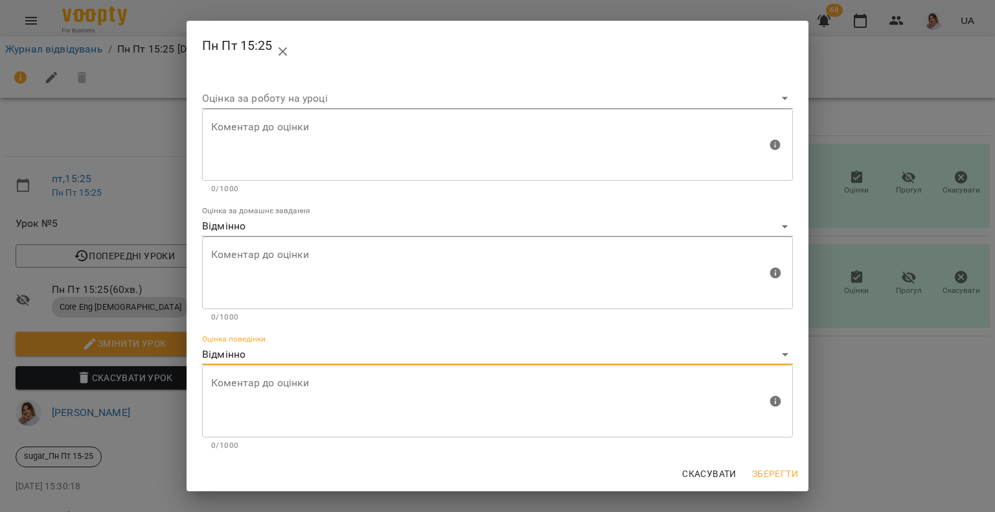
click at [772, 465] on button "Зберегти" at bounding box center [775, 473] width 56 height 23
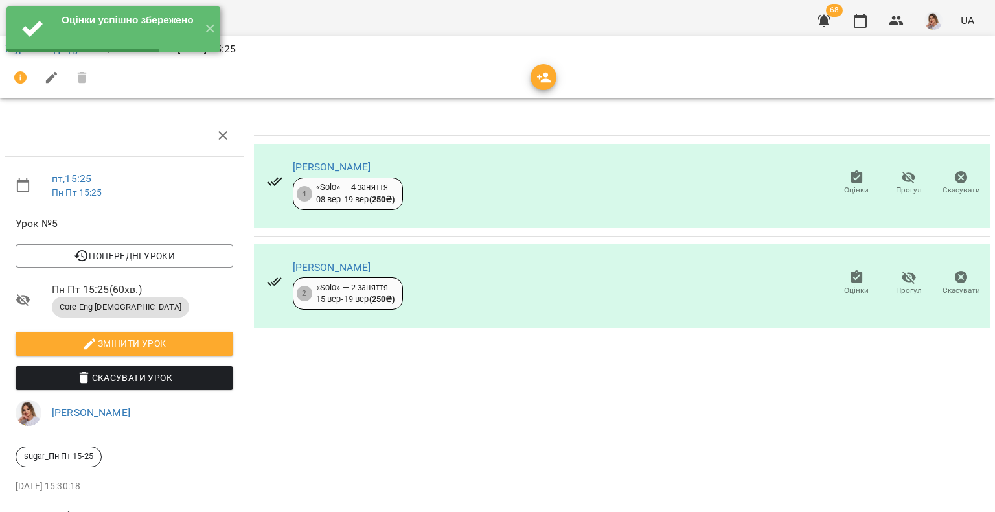
click at [838, 292] on span "Оцінки" at bounding box center [856, 283] width 37 height 26
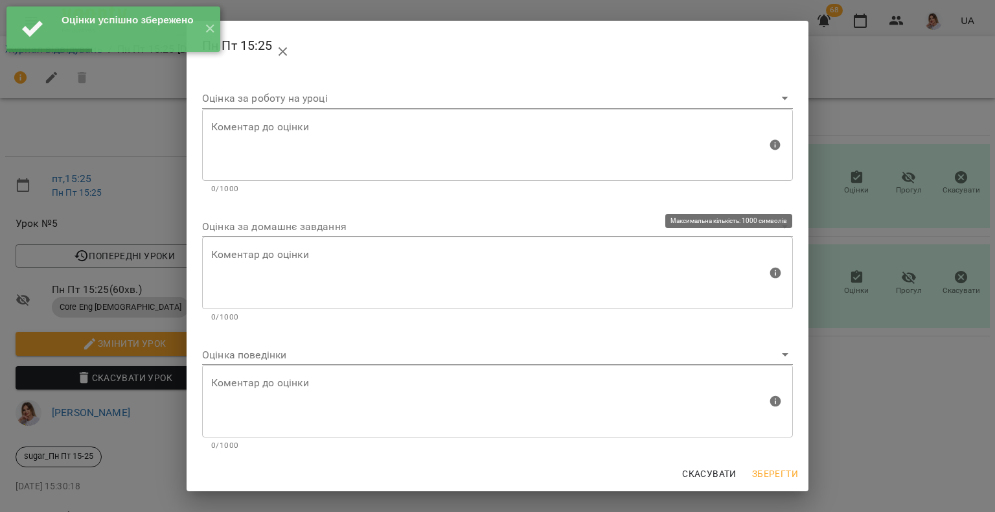
click at [255, 236] on div "Коментар до оцінки" at bounding box center [497, 272] width 591 height 73
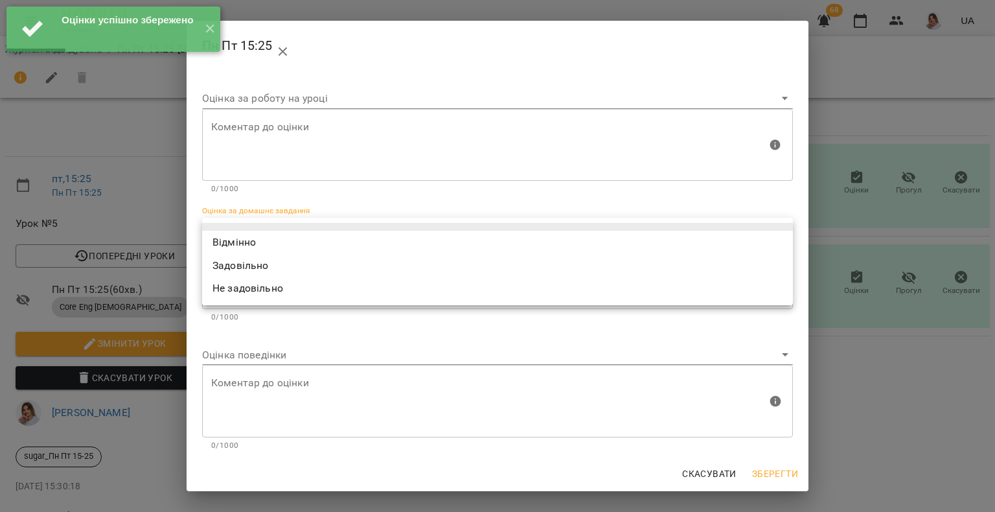
click at [257, 226] on body "Оцінки успішно збережено ✕ For Business 68 UA Журнал відвідувань / Пн Пт 15:25 …" at bounding box center [497, 272] width 995 height 544
click at [246, 242] on li "Відмінно" at bounding box center [497, 242] width 591 height 23
type input "*********"
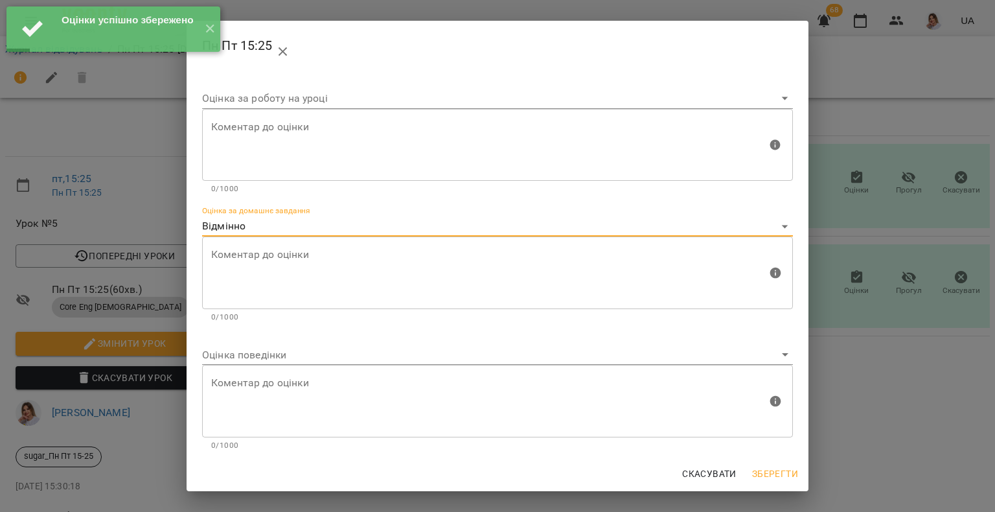
click at [236, 358] on body "Оцінки успішно збережено ✕ For Business 68 UA Журнал відвідувань / Пн Пт 15:25 …" at bounding box center [497, 272] width 995 height 544
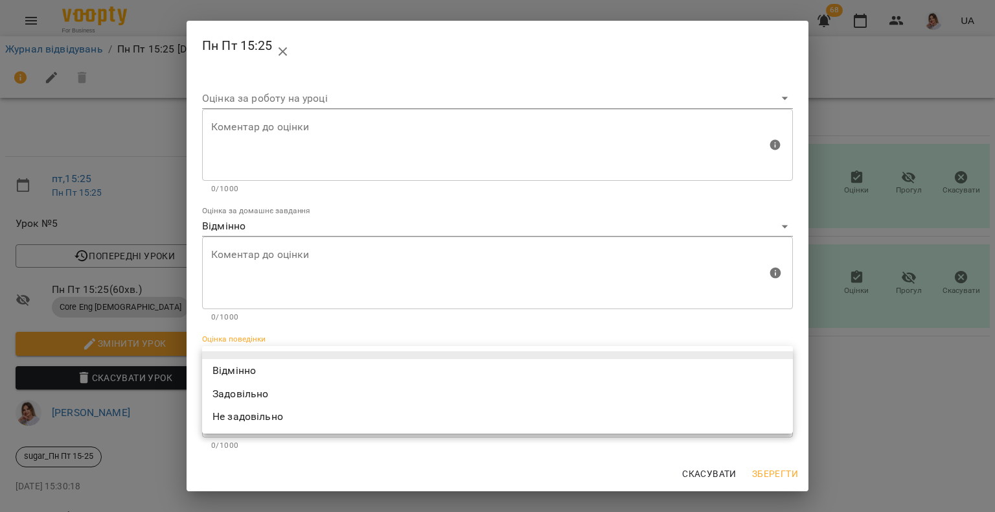
click at [233, 373] on li "Відмінно" at bounding box center [497, 370] width 591 height 23
type input "*********"
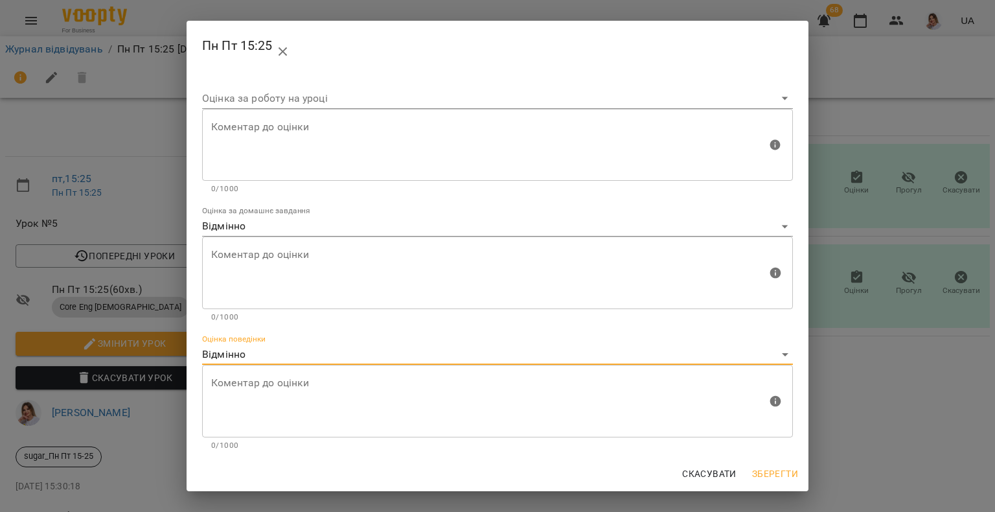
click at [772, 485] on button "Зберегти" at bounding box center [775, 473] width 56 height 23
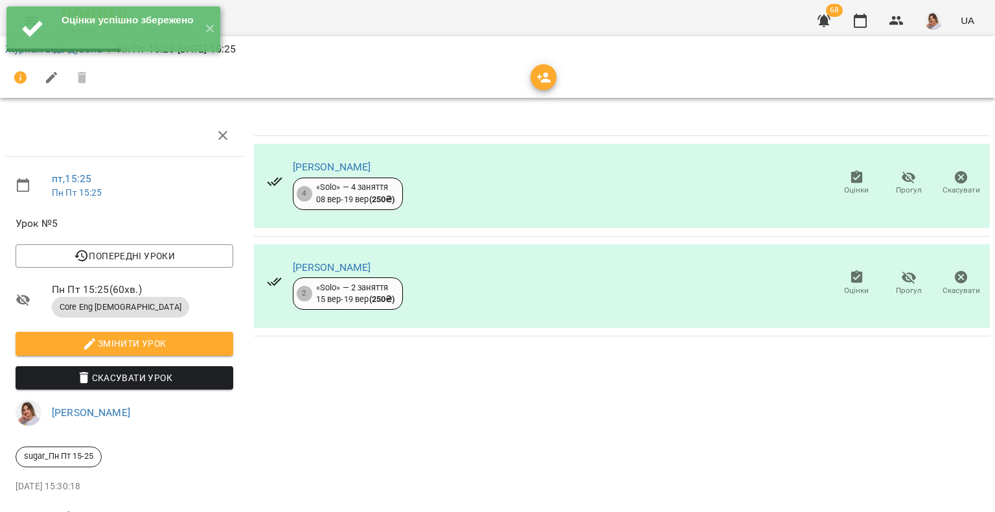
click at [825, 23] on icon "button" at bounding box center [824, 21] width 13 height 12
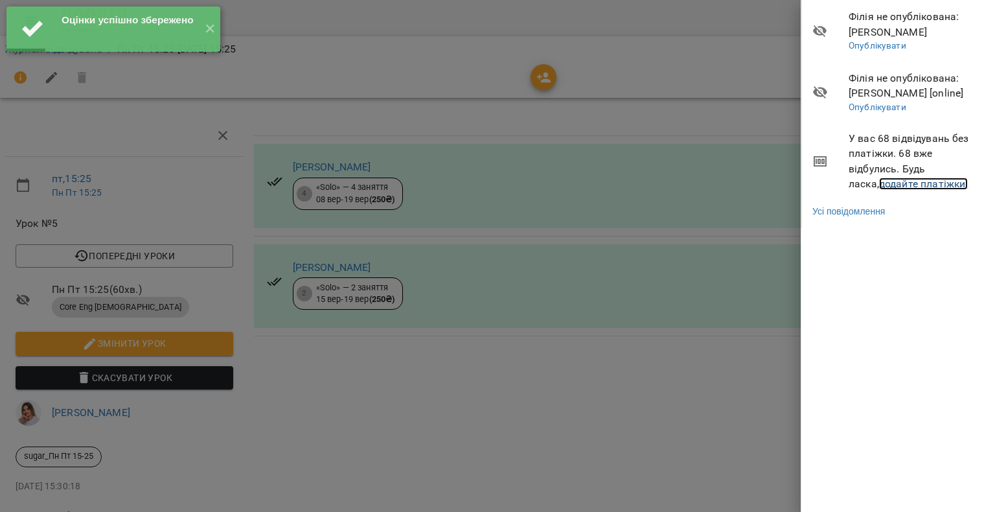
click at [909, 187] on link "додайте платіжки!" at bounding box center [923, 184] width 89 height 12
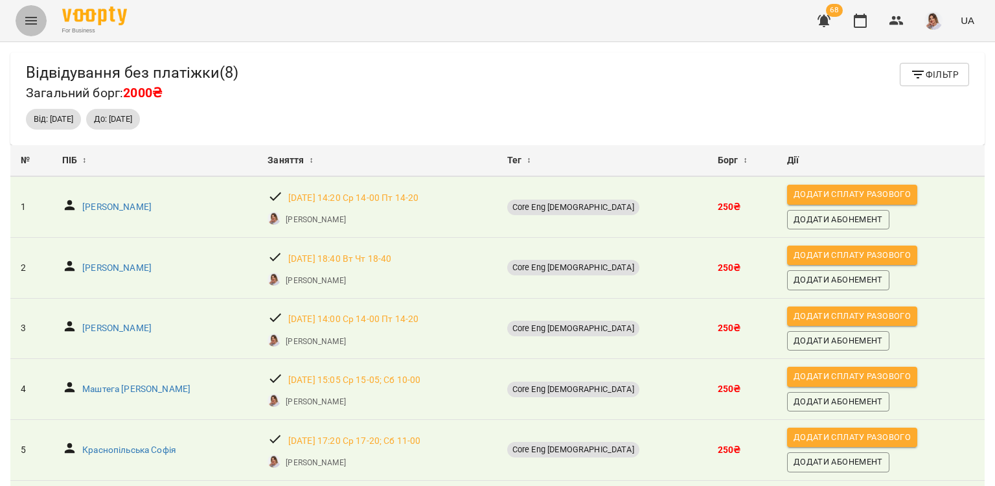
click at [23, 14] on icon "Menu" at bounding box center [31, 21] width 16 height 16
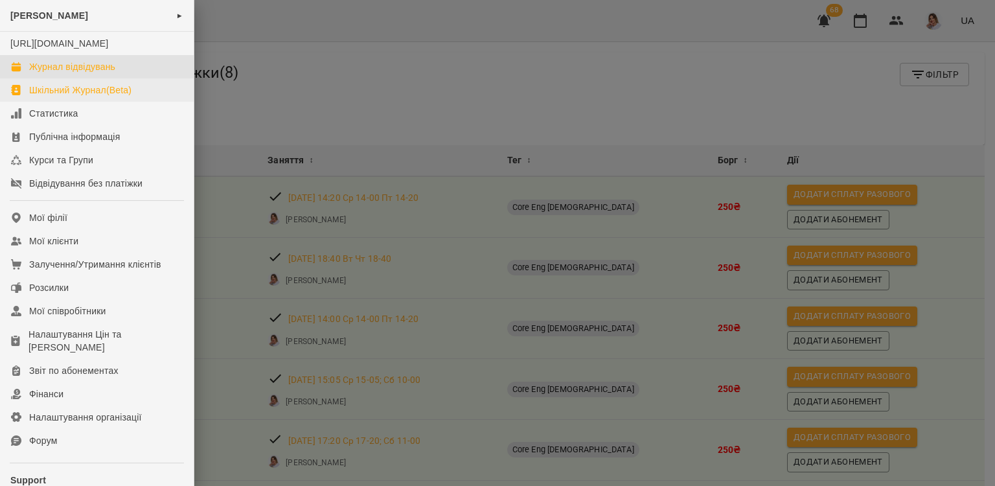
drag, startPoint x: 79, startPoint y: 80, endPoint x: 79, endPoint y: 106, distance: 25.3
click at [79, 73] on div "Журнал відвідувань" at bounding box center [72, 66] width 86 height 13
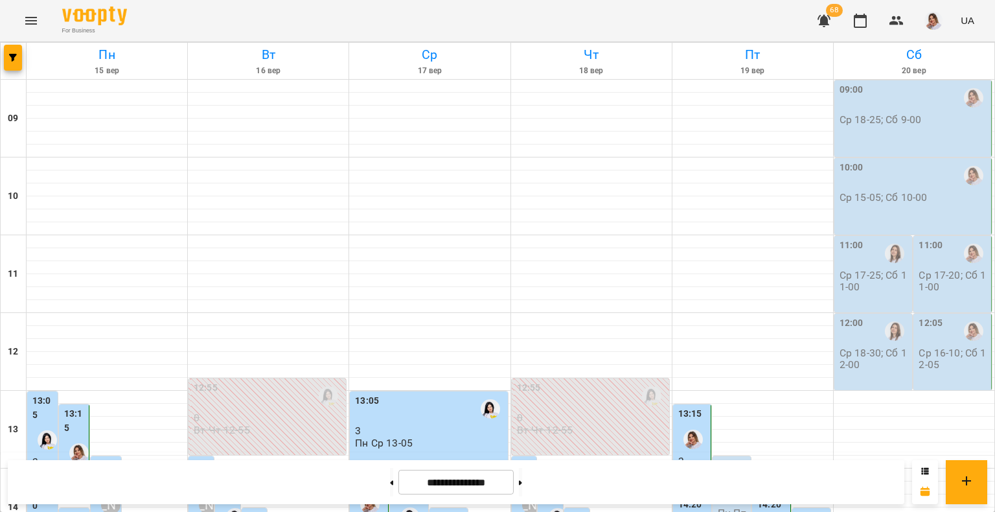
scroll to position [299, 0]
